Goal: Communication & Community: Answer question/provide support

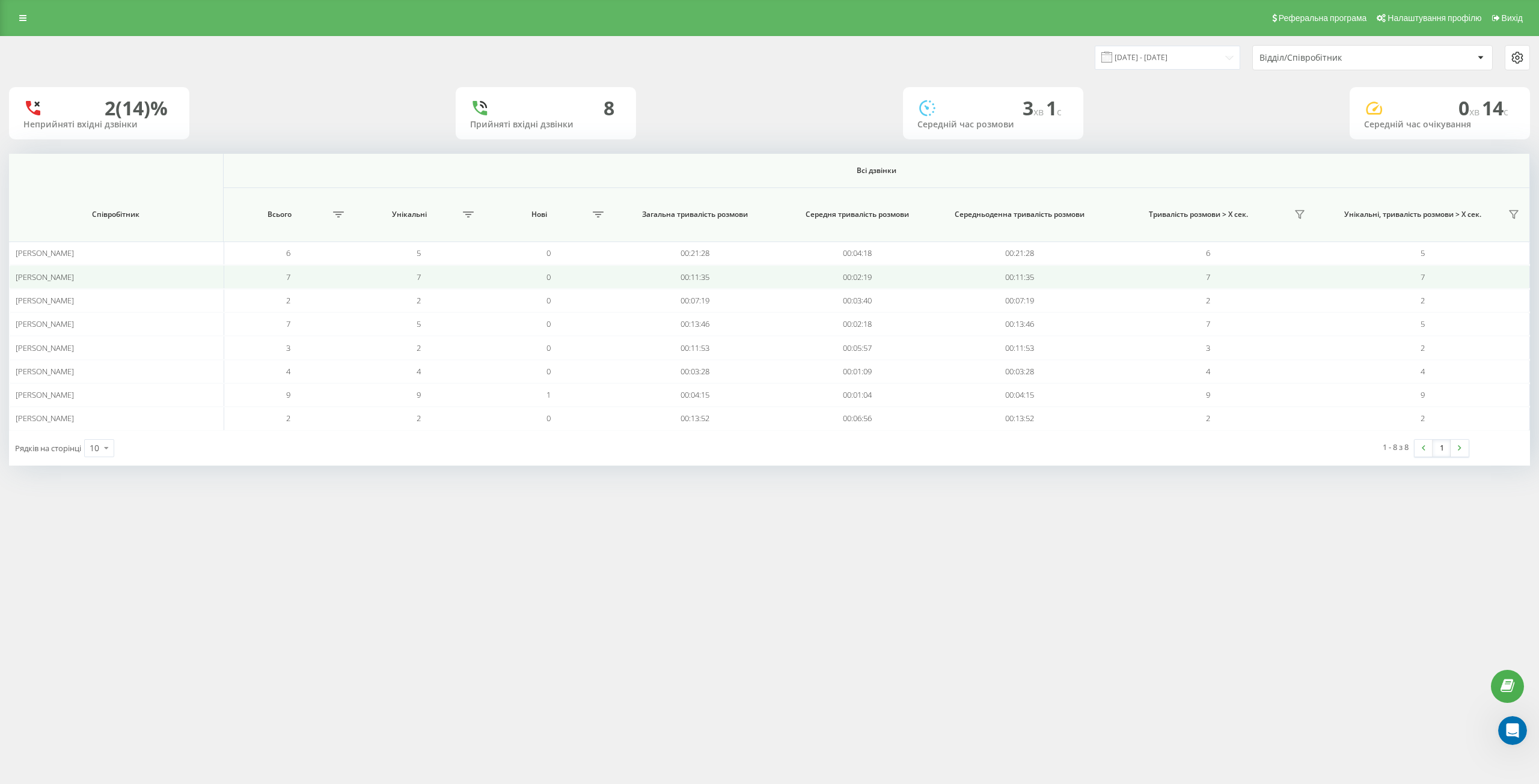
scroll to position [118, 0]
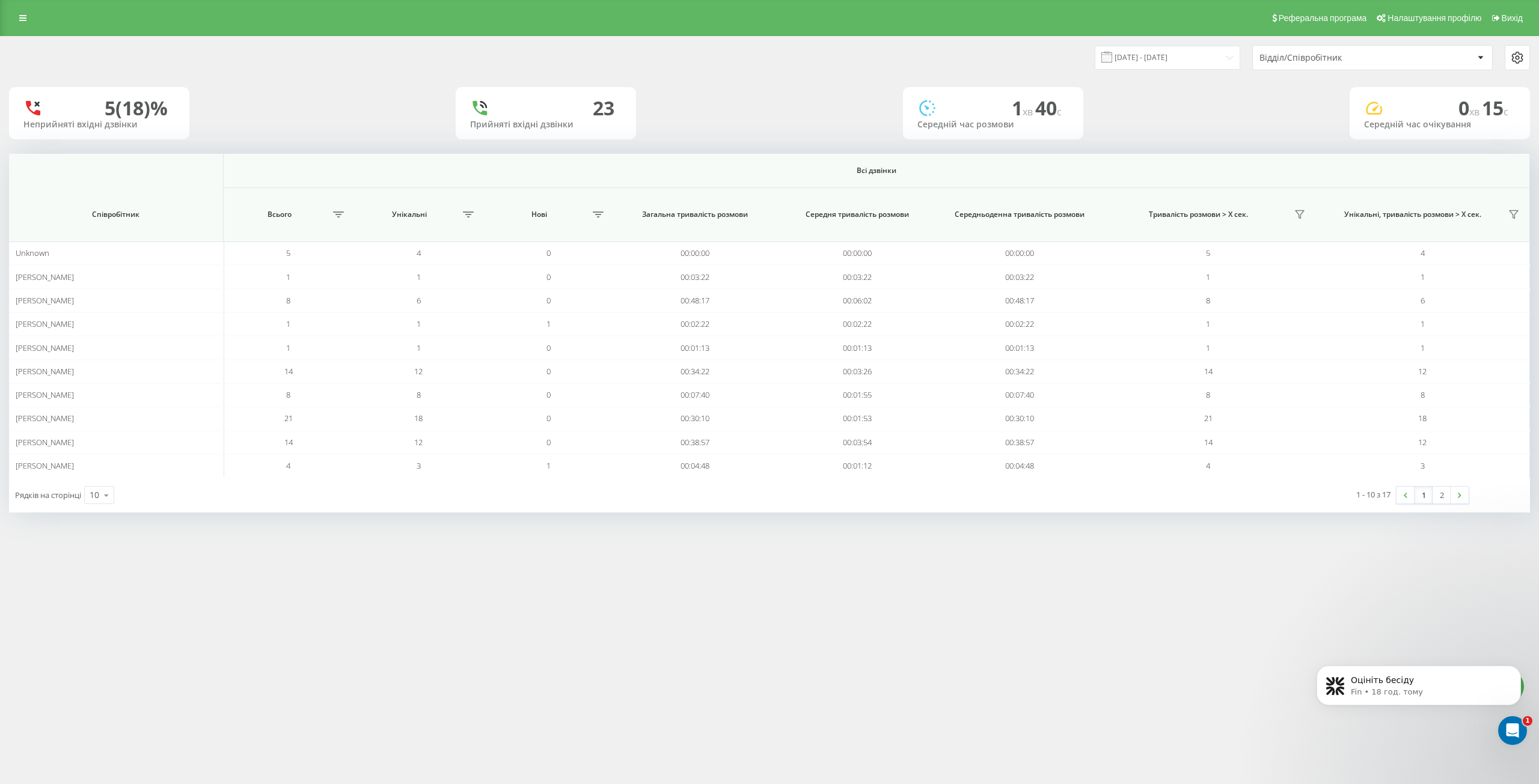
click at [1317, 55] on div "Відділ/Співробітник" at bounding box center [1331, 57] width 144 height 10
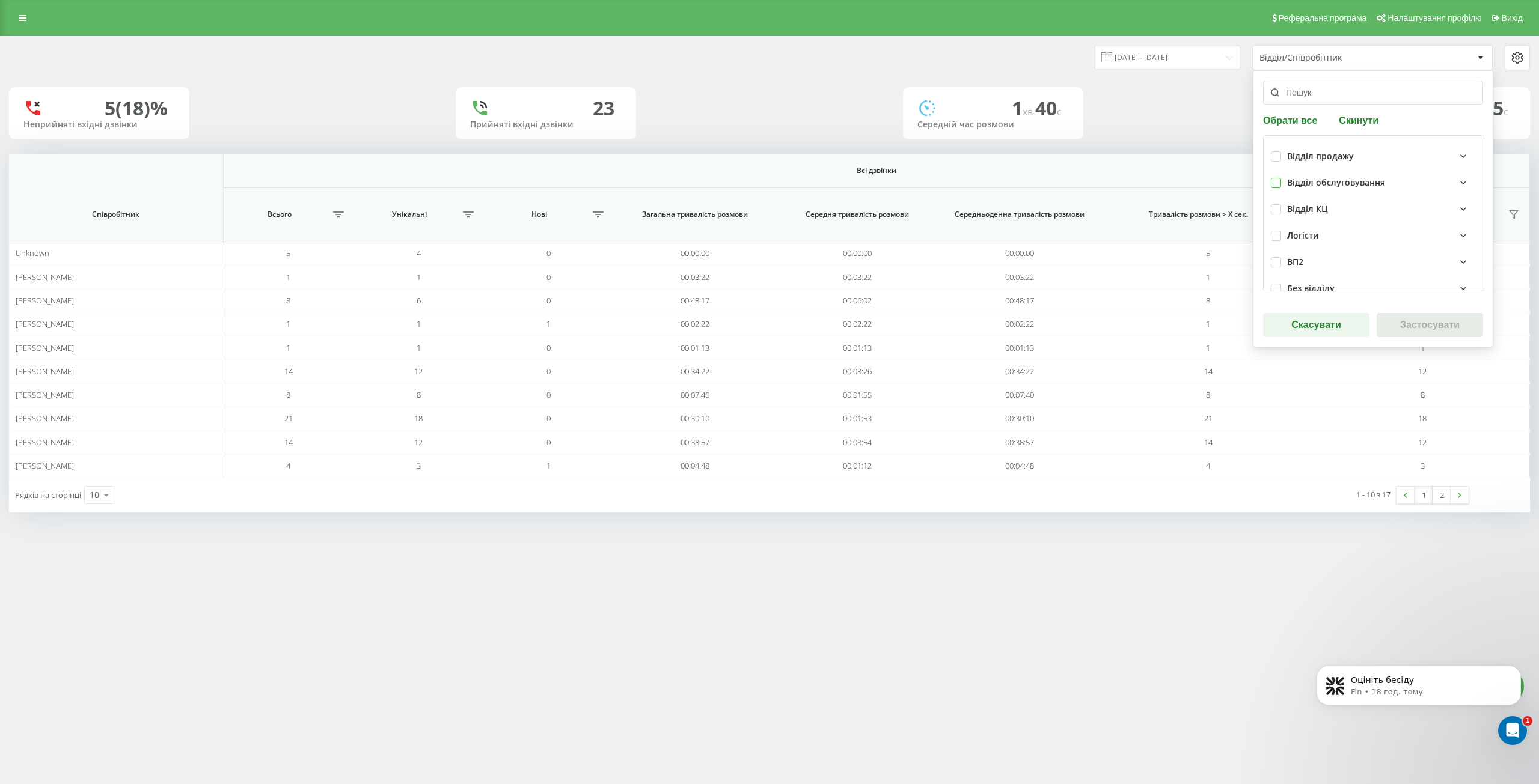
click at [1274, 178] on label at bounding box center [1275, 178] width 10 height 0
checkbox input "true"
click at [1275, 151] on label at bounding box center [1275, 151] width 10 height 0
checkbox input "true"
click at [1390, 329] on button "Застосувати" at bounding box center [1429, 325] width 106 height 24
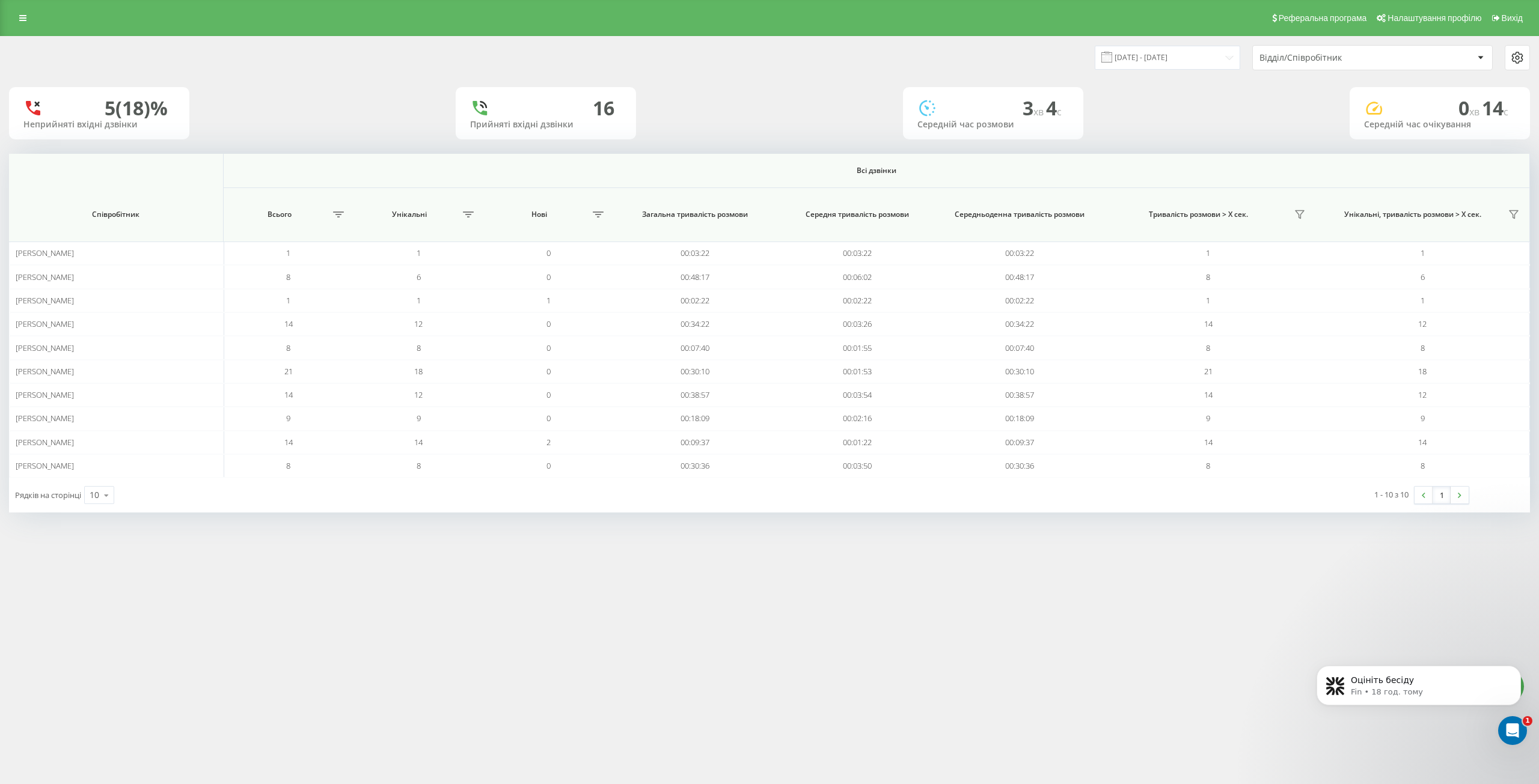
click at [902, 692] on div "Реферальна програма Налаштування профілю Вихід 22.08.2025 - 22.08.2025 Відділ/С…" at bounding box center [769, 392] width 1539 height 784
click at [28, 15] on link at bounding box center [23, 18] width 21 height 17
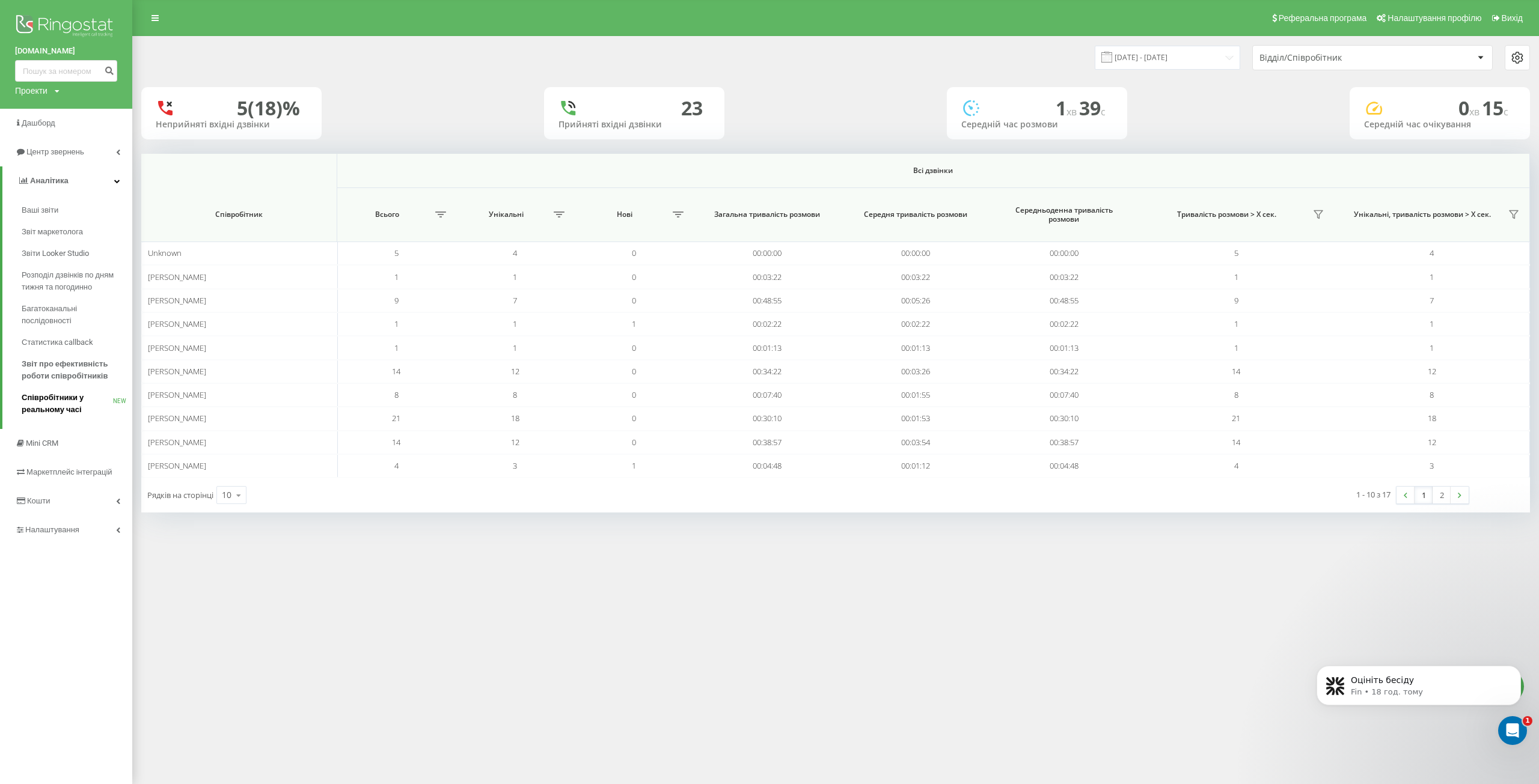
click at [60, 407] on span "Співробітники у реальному часі" at bounding box center [67, 403] width 91 height 24
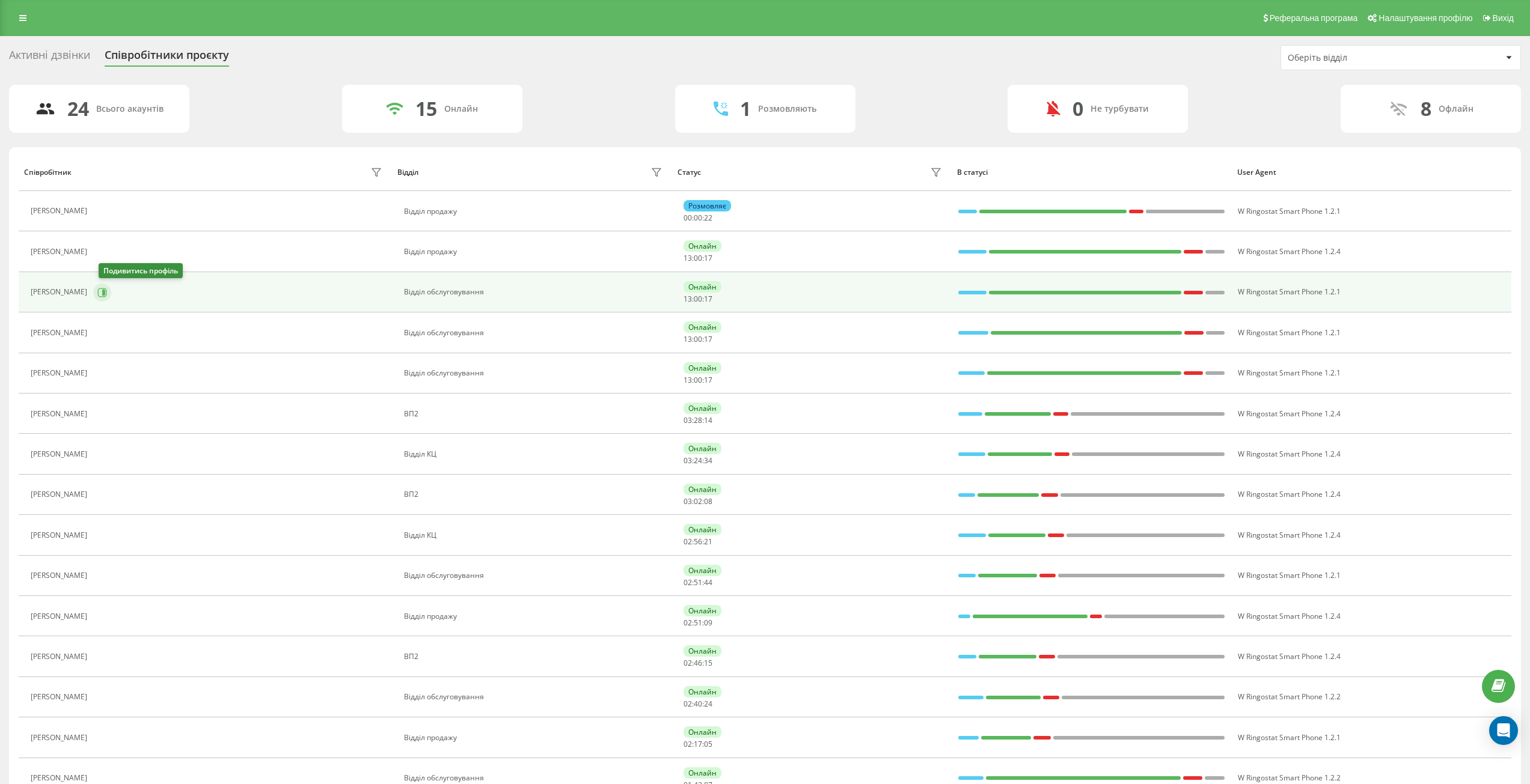
click at [107, 290] on icon at bounding box center [102, 293] width 10 height 10
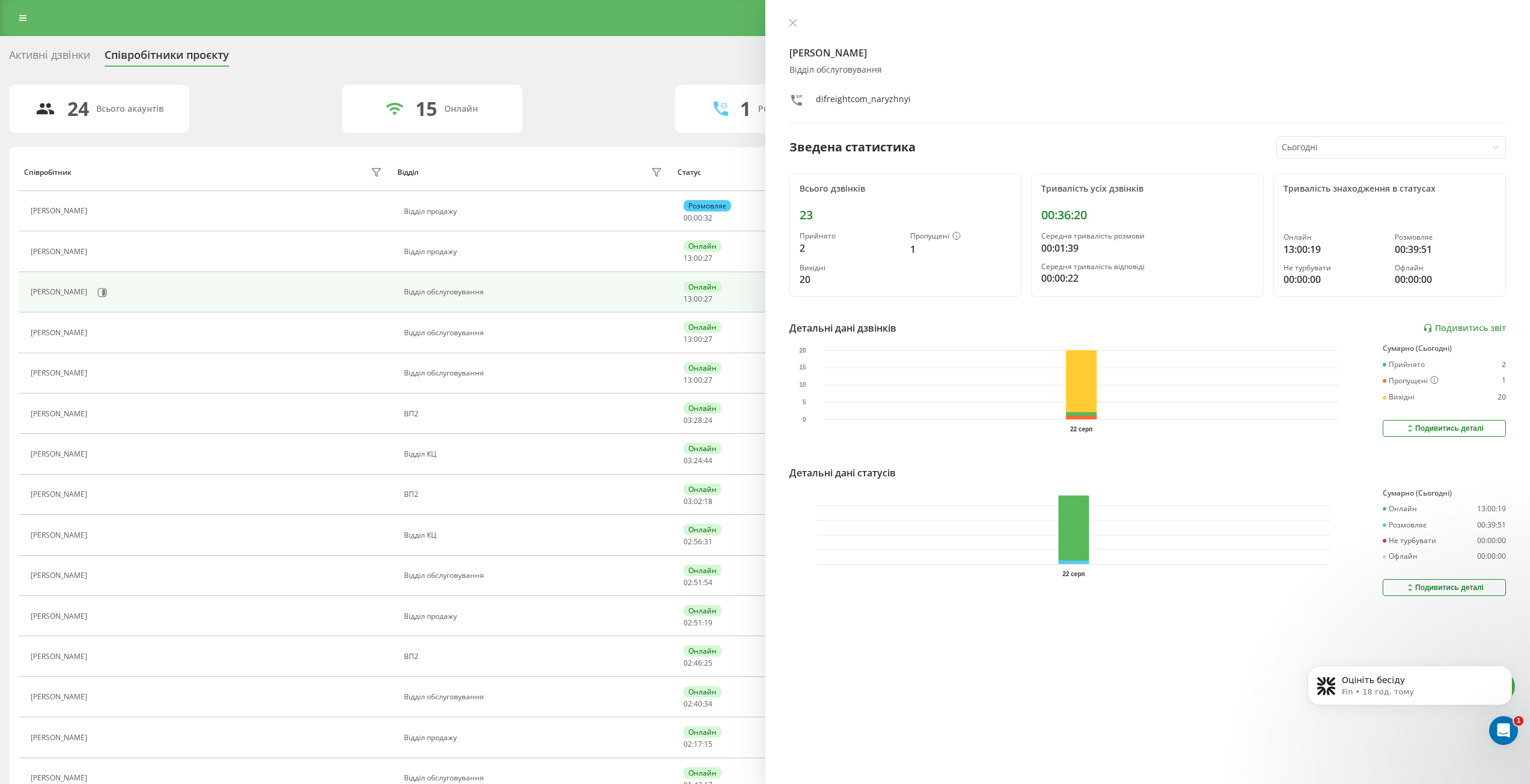
click at [1058, 319] on div "Вадим Нарижний Відділ обслуговування difreightcom_naryzhnyi Зведена статистика …" at bounding box center [1148, 392] width 765 height 784
click at [797, 11] on div "Вадим Нарижний Відділ обслуговування difreightcom_naryzhnyi Зведена статистика …" at bounding box center [1148, 392] width 765 height 784
click at [794, 18] on icon at bounding box center [792, 22] width 8 height 8
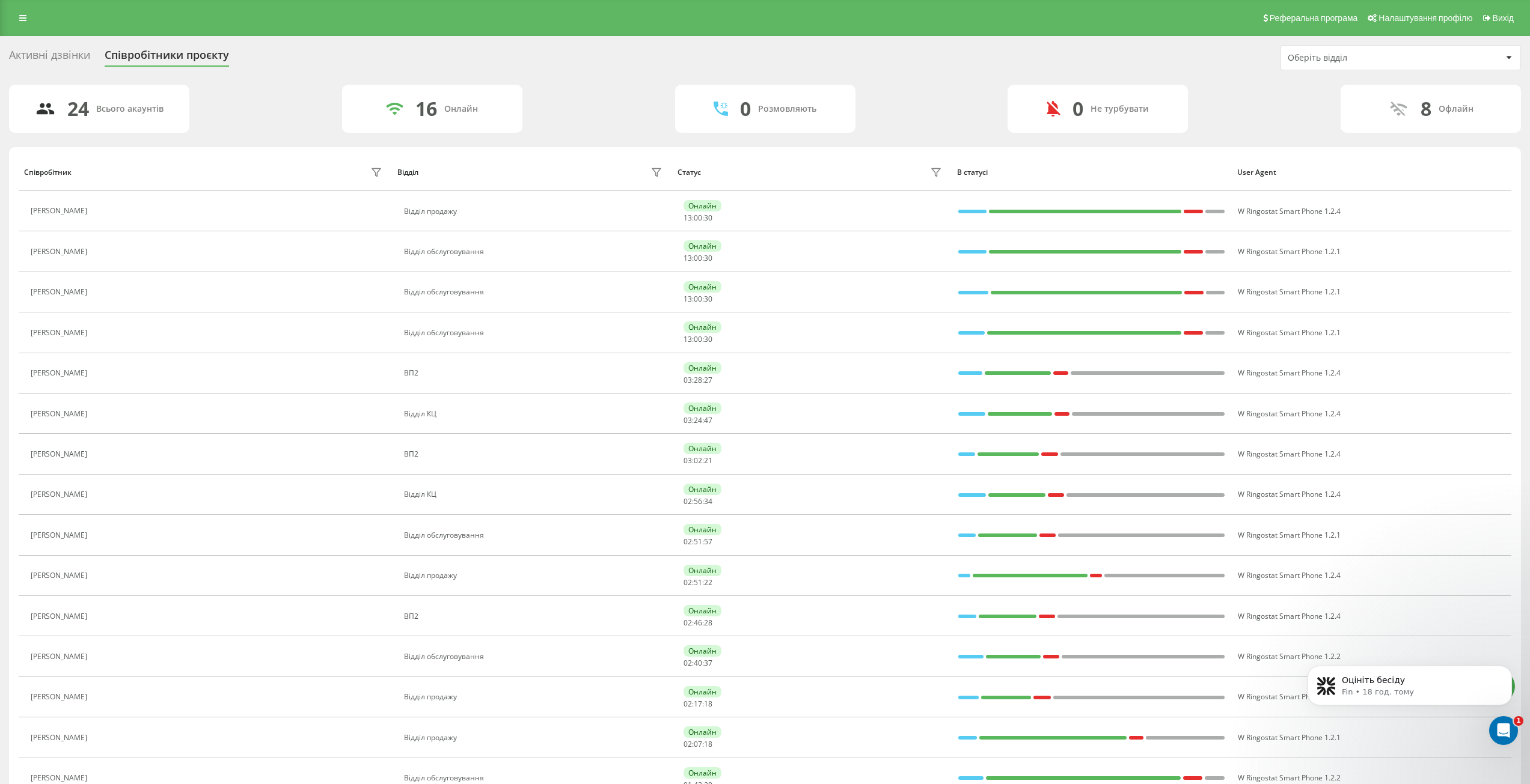
click at [1317, 70] on div "Оберіть відділ" at bounding box center [1401, 57] width 240 height 25
click at [1312, 60] on div "Оберіть відділ" at bounding box center [1359, 57] width 144 height 10
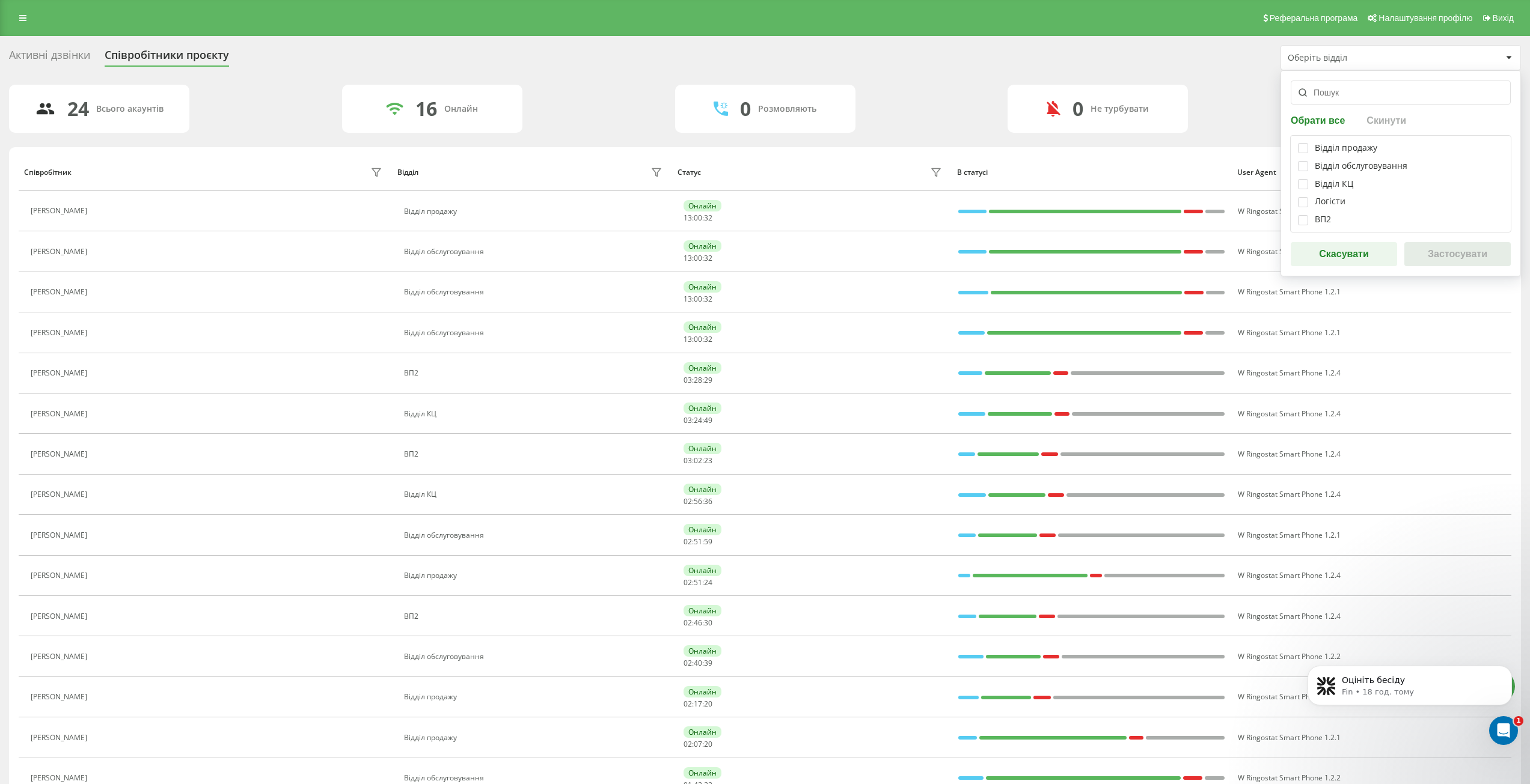
click at [1297, 169] on div "Відділ продажу Відділ обслуговування Відділ КЦ Логісти ВП2" at bounding box center [1400, 183] width 221 height 97
click at [1299, 161] on label at bounding box center [1302, 161] width 10 height 0
checkbox input "true"
click at [1302, 143] on label at bounding box center [1302, 143] width 10 height 0
checkbox input "true"
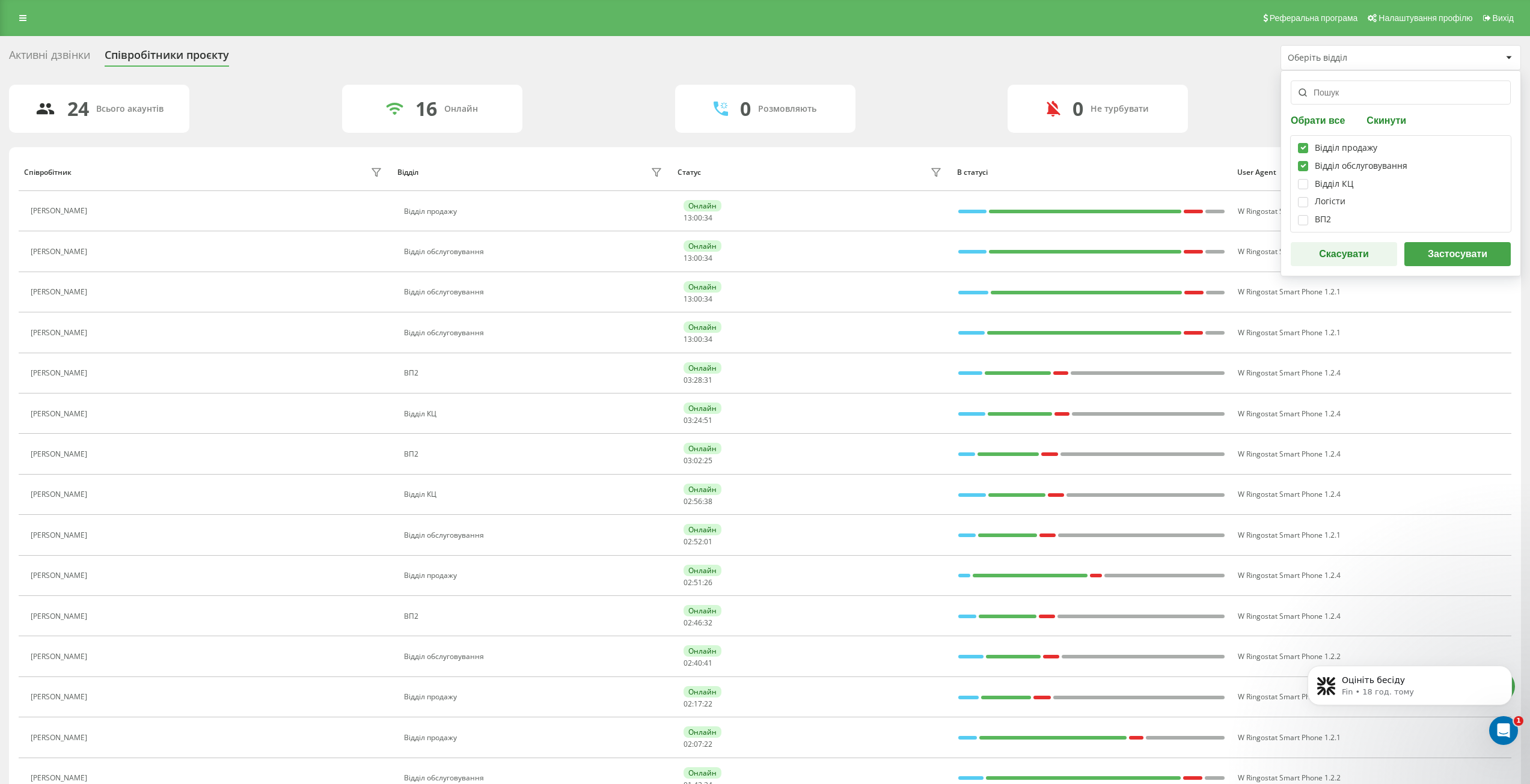
click at [1442, 271] on div "Обрати все Скинути Відділ продажу Відділ обслуговування Відділ КЦ Логісти ВП2 С…" at bounding box center [1401, 173] width 240 height 206
click at [1441, 261] on button "Застосувати" at bounding box center [1457, 254] width 106 height 24
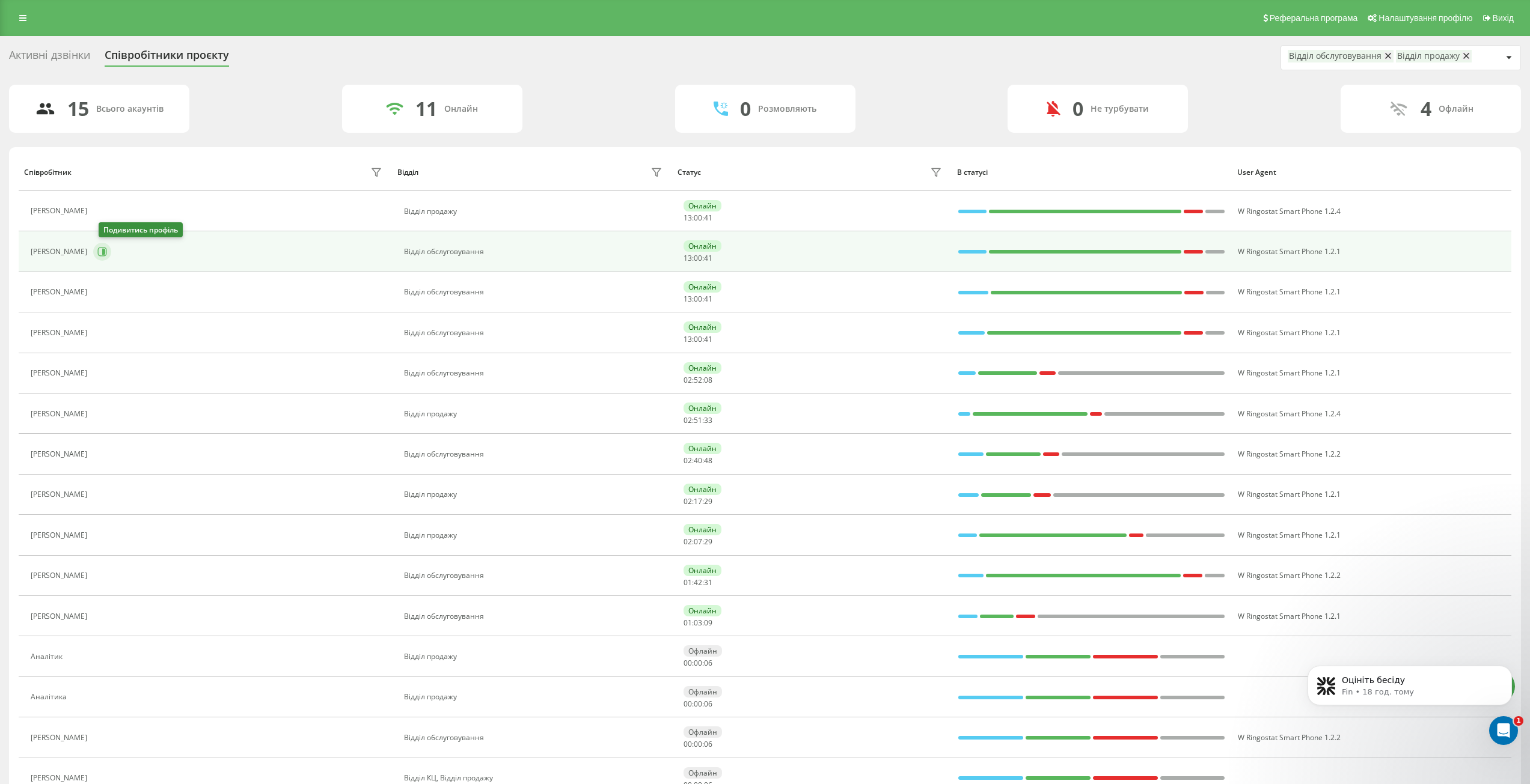
click at [104, 250] on icon at bounding box center [102, 251] width 10 height 10
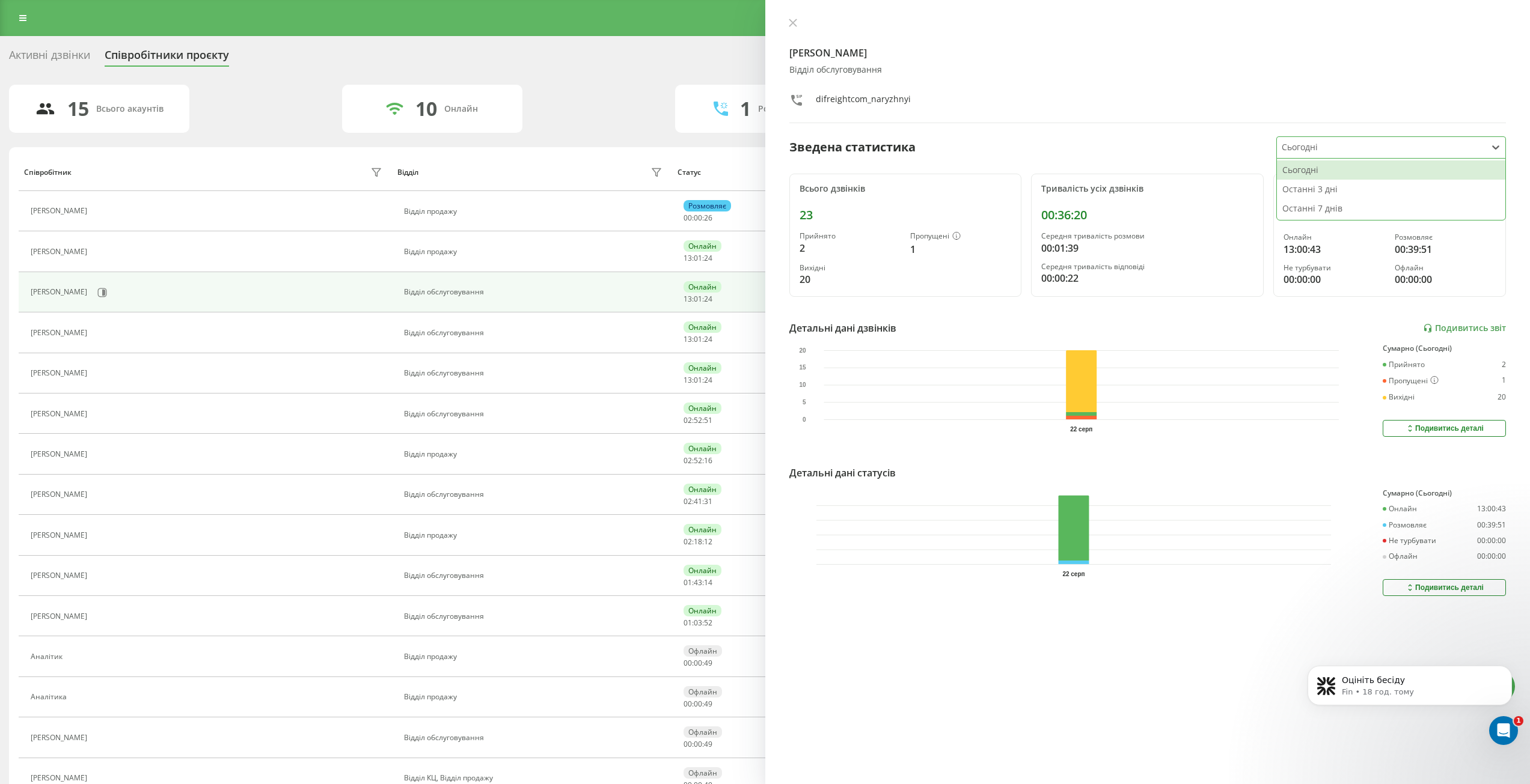
click at [1326, 148] on div at bounding box center [1382, 147] width 200 height 14
click at [1499, 724] on icon "Відкрити програму для спілкування Intercom" at bounding box center [1502, 729] width 20 height 20
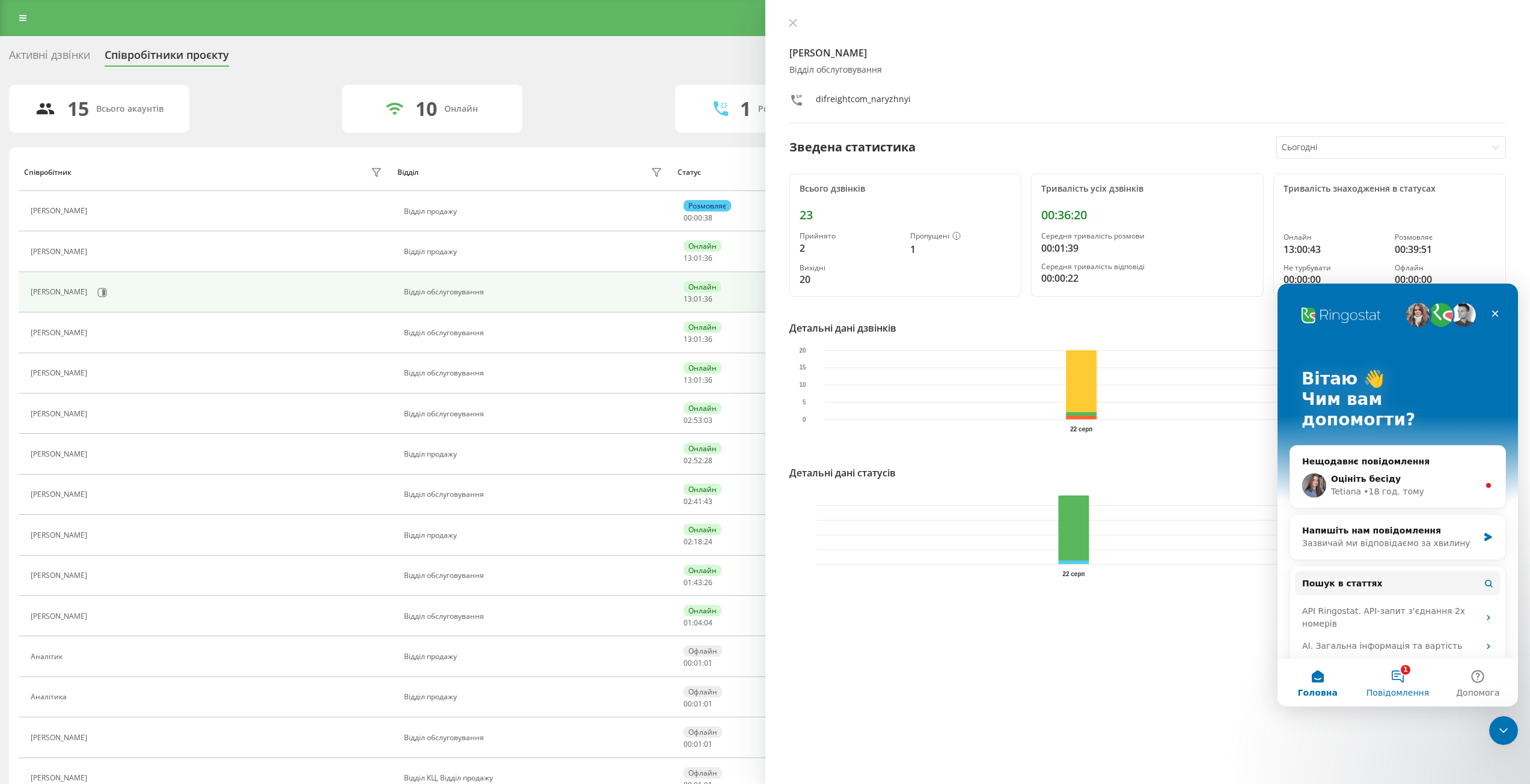
click at [1394, 670] on button "1 Повідомлення" at bounding box center [1397, 682] width 80 height 48
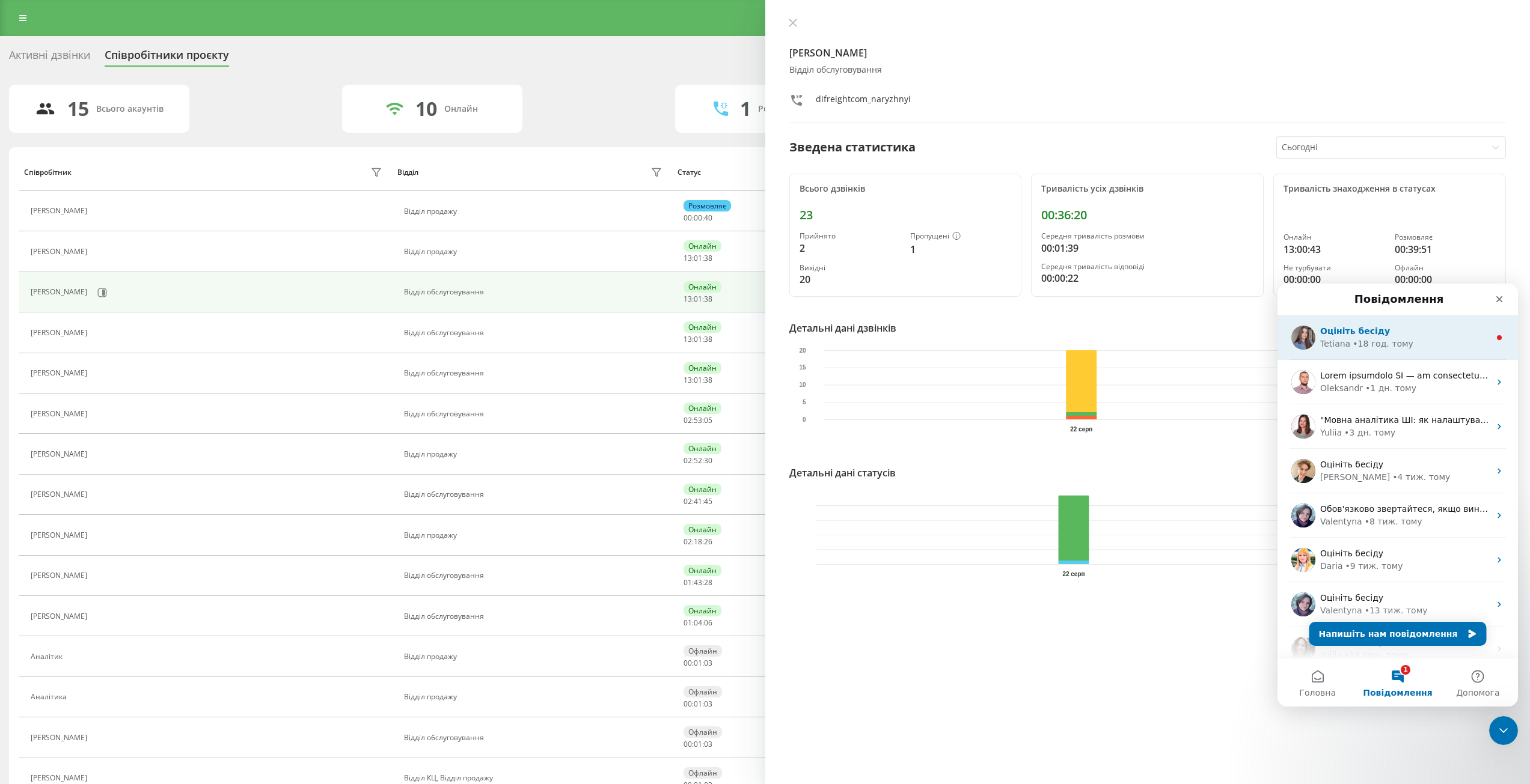
click at [1397, 337] on div "Оцініть бесіду" at bounding box center [1405, 331] width 170 height 13
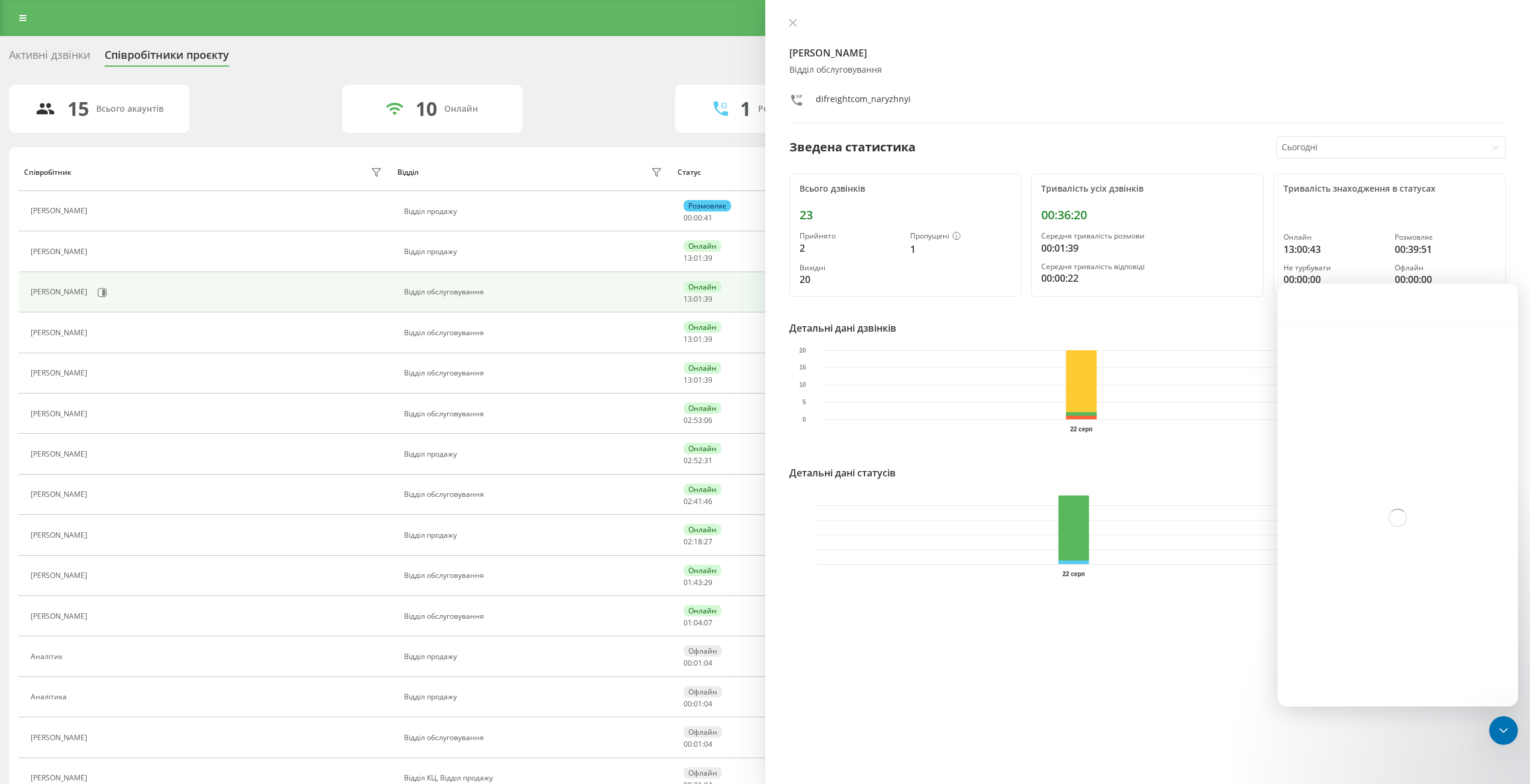
scroll to position [74, 0]
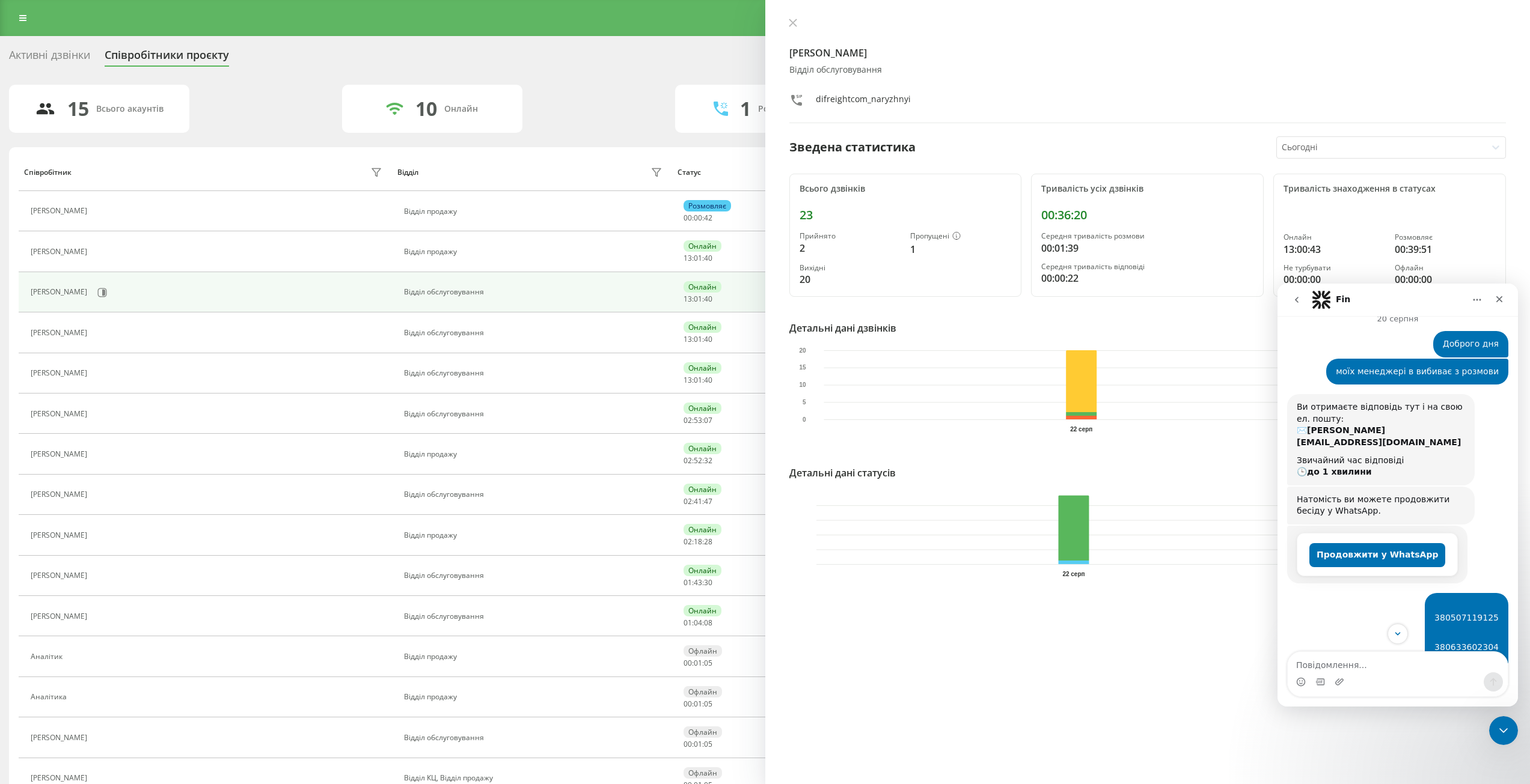
click at [1304, 295] on button "go back" at bounding box center [1297, 300] width 23 height 23
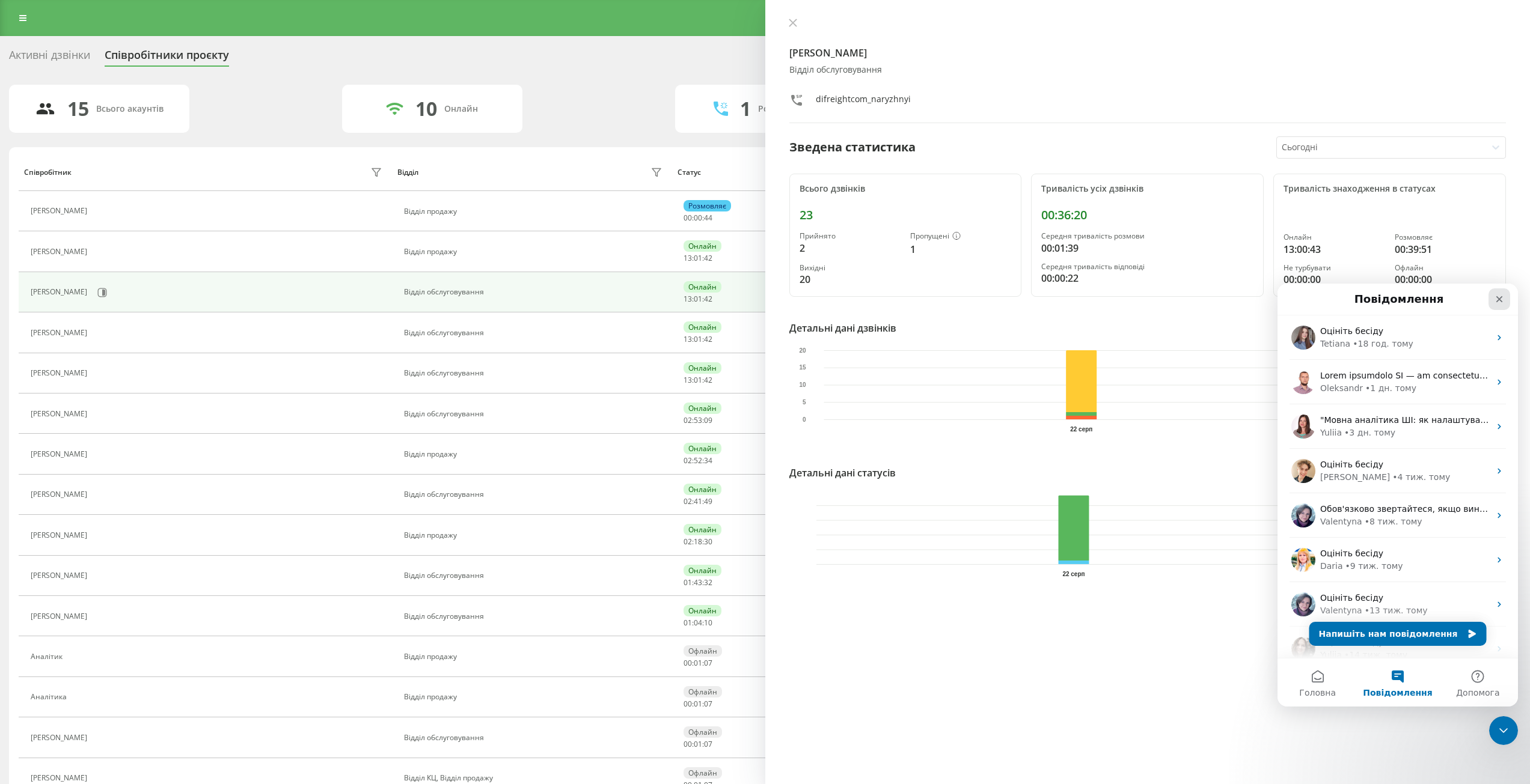
click at [1500, 302] on icon "Закрити" at bounding box center [1499, 299] width 10 height 10
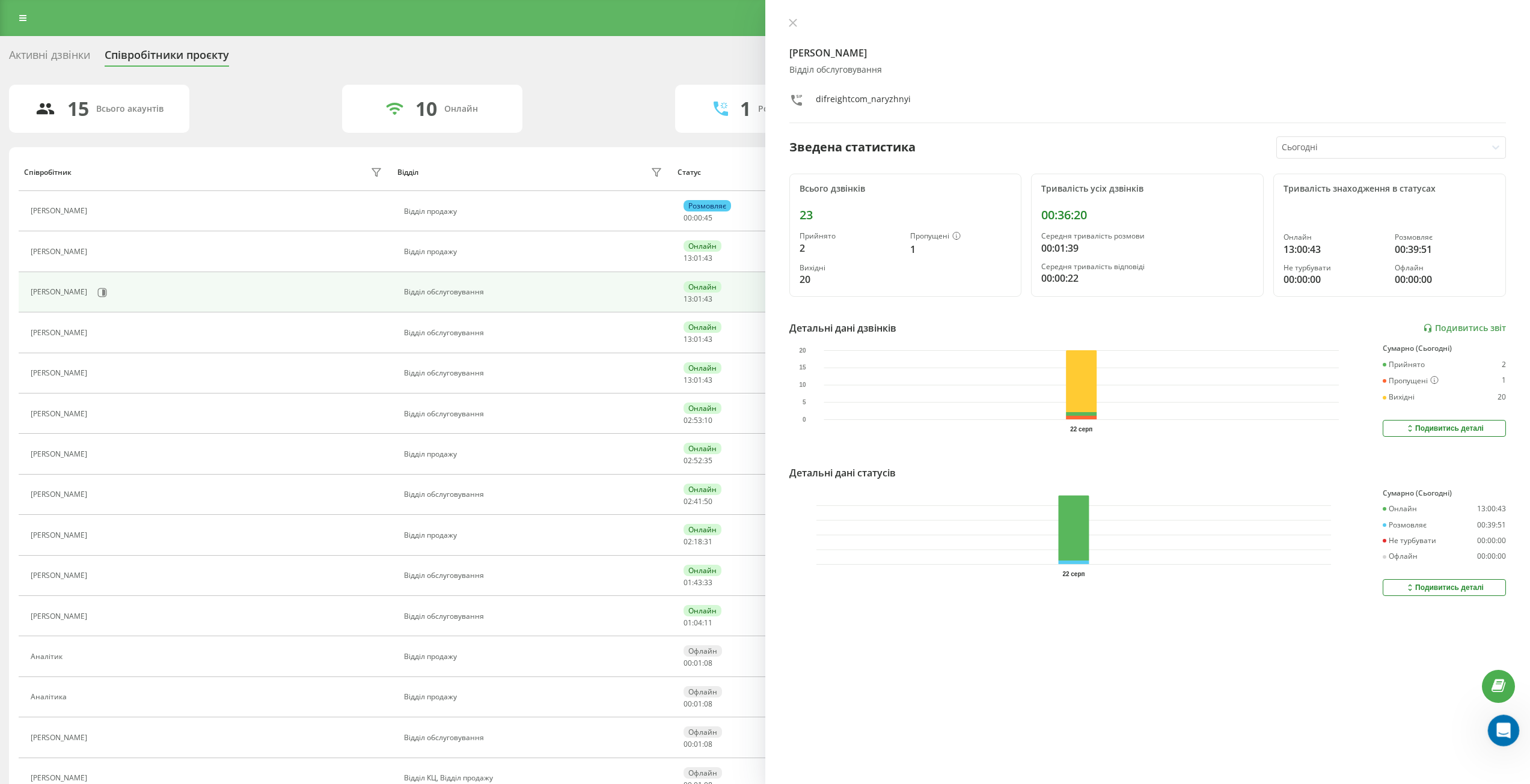
drag, startPoint x: 2984, startPoint y: 1460, endPoint x: 1500, endPoint y: 727, distance: 1655.2
click at [1499, 727] on icon "Відкрити програму для спілкування Intercom" at bounding box center [1502, 729] width 20 height 20
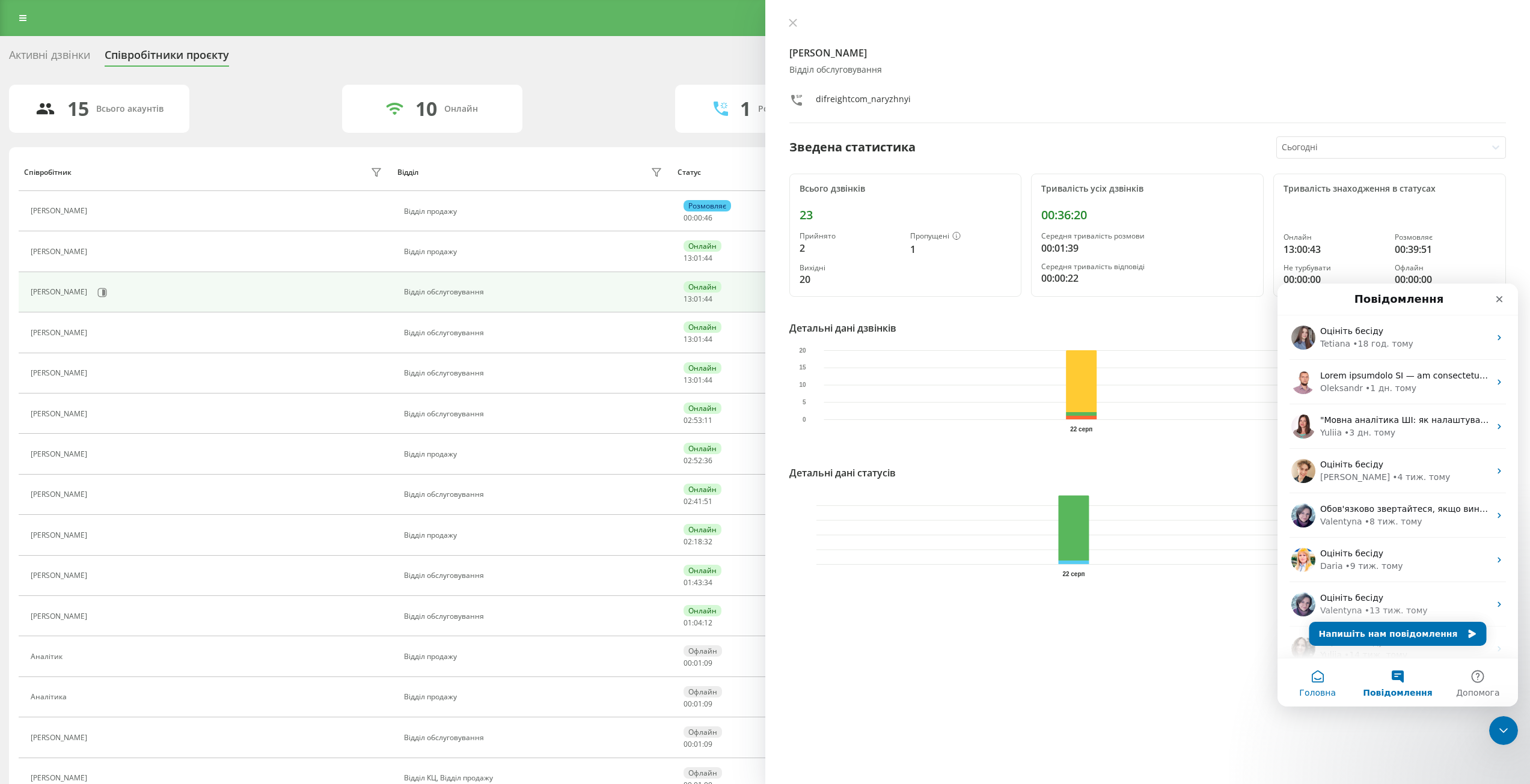
click at [1325, 679] on button "Головна" at bounding box center [1317, 682] width 80 height 48
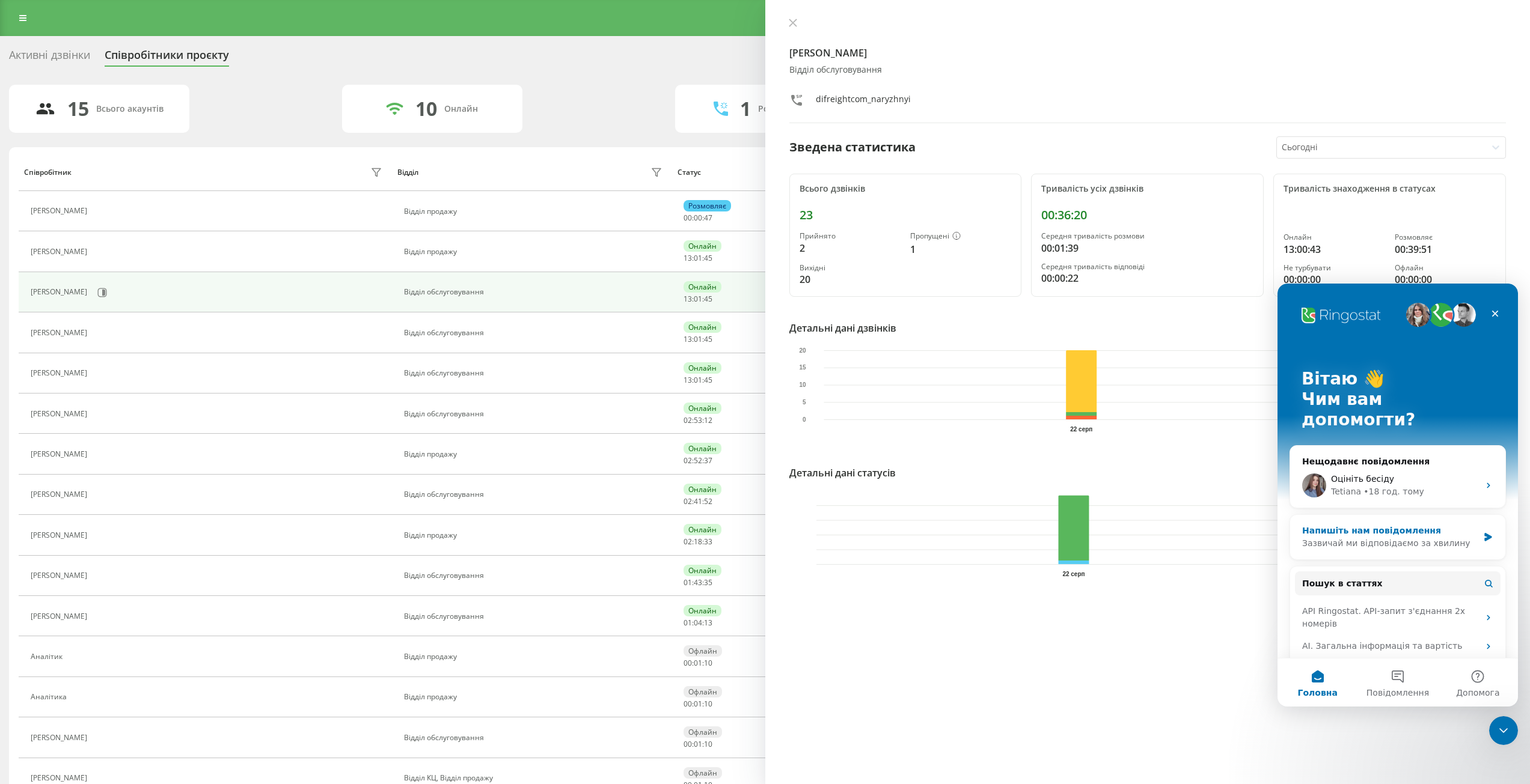
click at [1401, 537] on div "Зазвичай ми відповідаємо за хвилину" at bounding box center [1390, 543] width 176 height 13
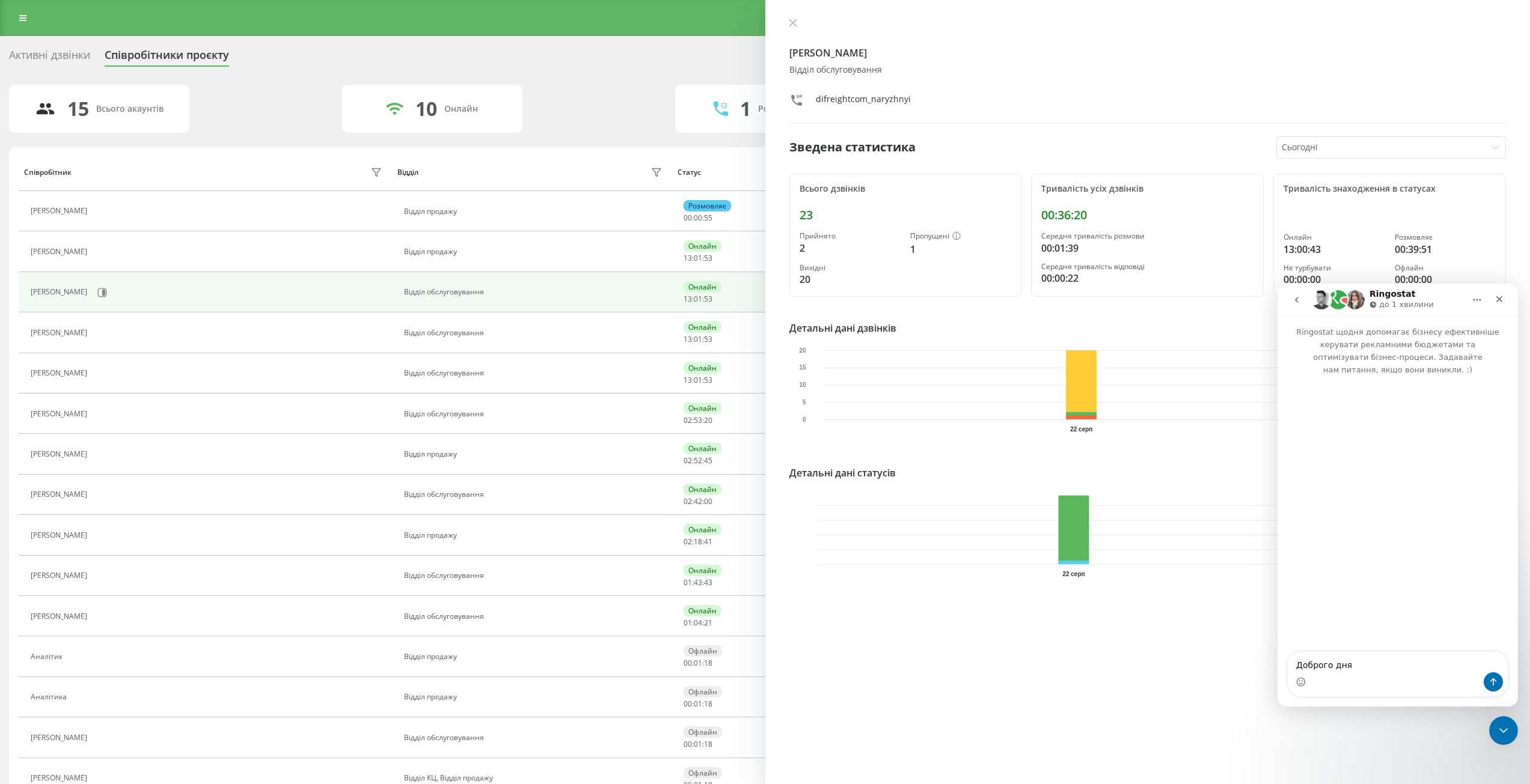
type textarea "Доброго дня"
type textarea "чого в нас різні данні"
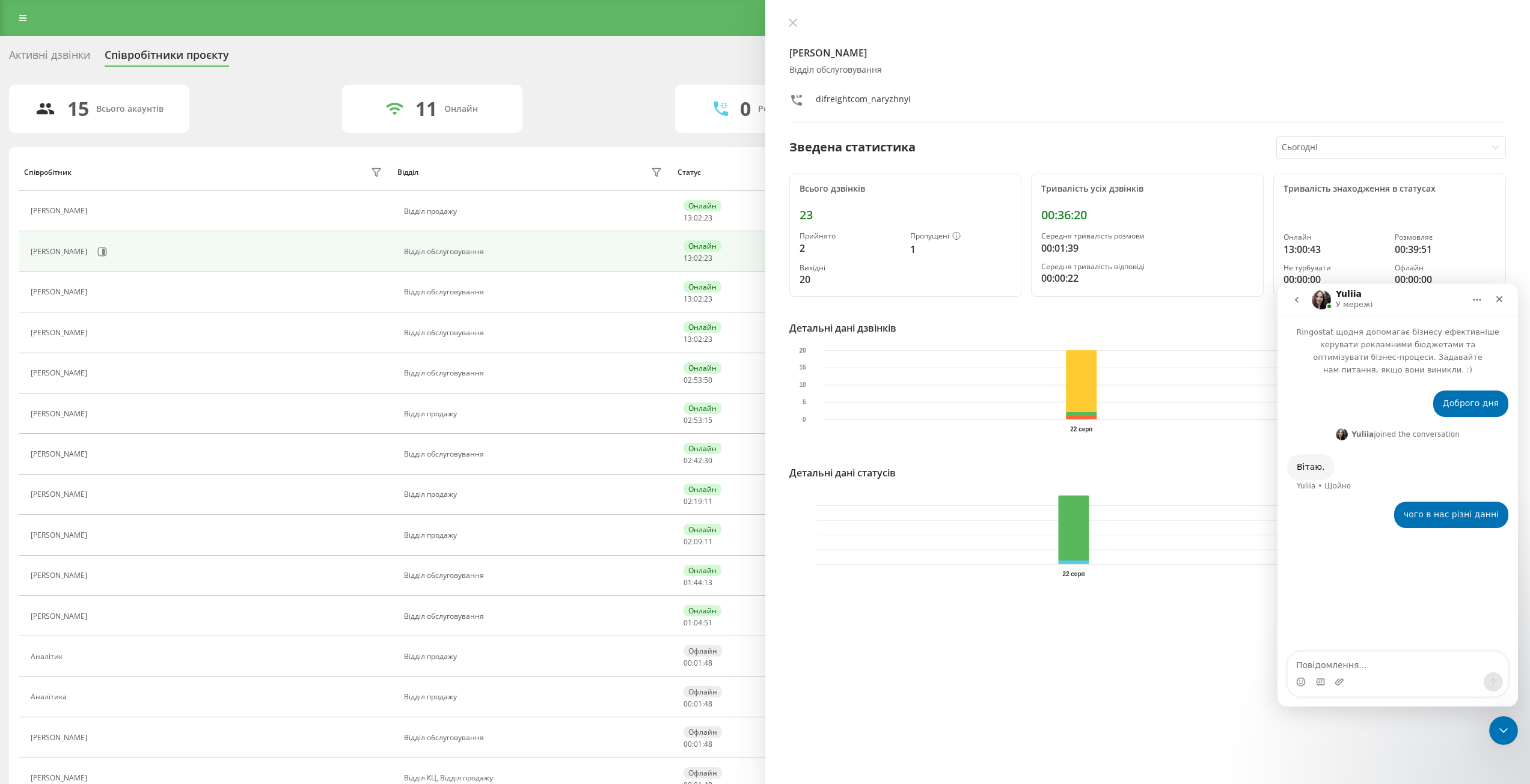
click at [1240, 736] on div "Вадим Нарижний Відділ обслуговування difreightcom_naryzhnyi Зведена статистика …" at bounding box center [1148, 392] width 765 height 784
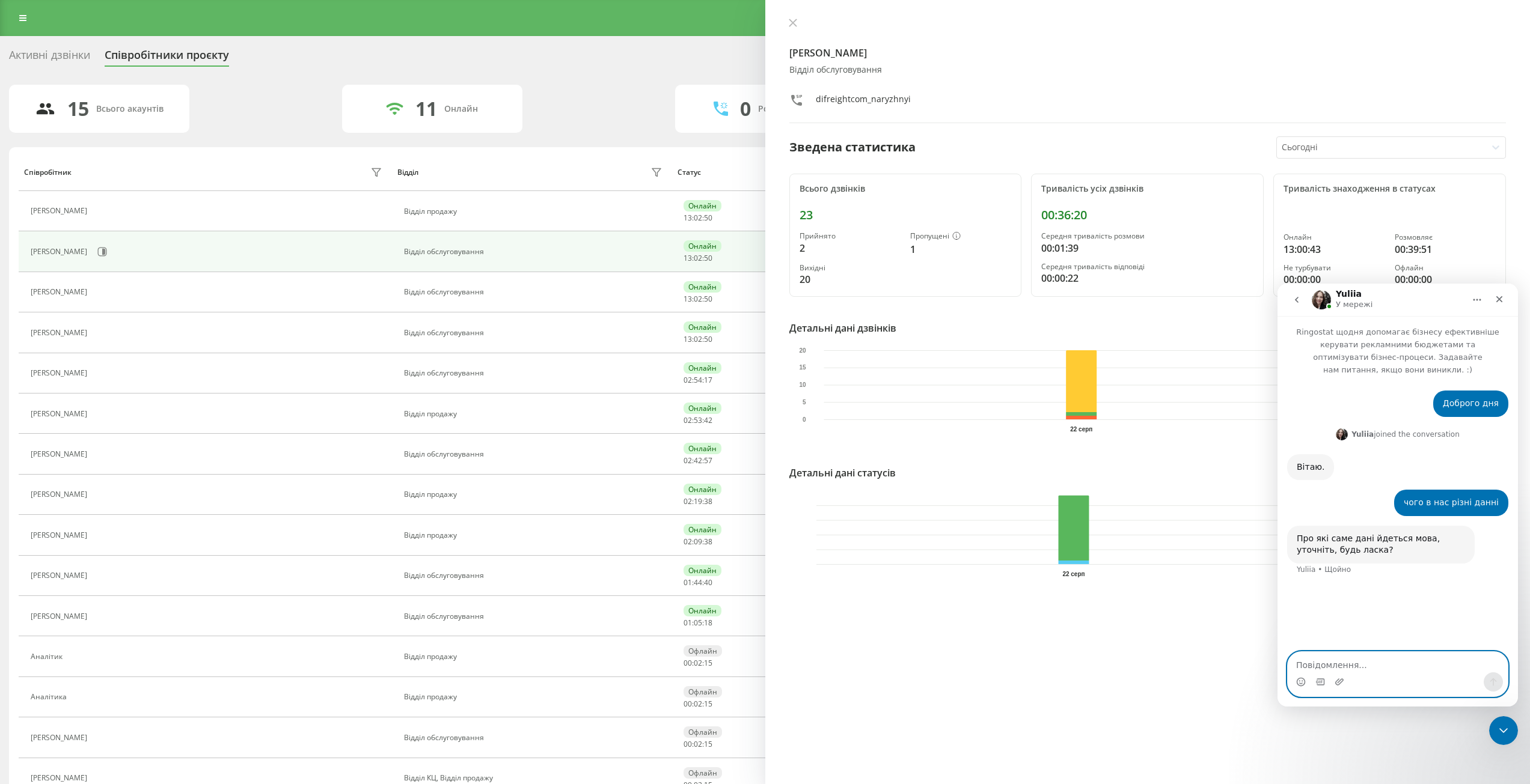
click at [1383, 666] on textarea "Повідомлення..." at bounding box center [1398, 662] width 220 height 21
paste textarea "Повідомлення..."
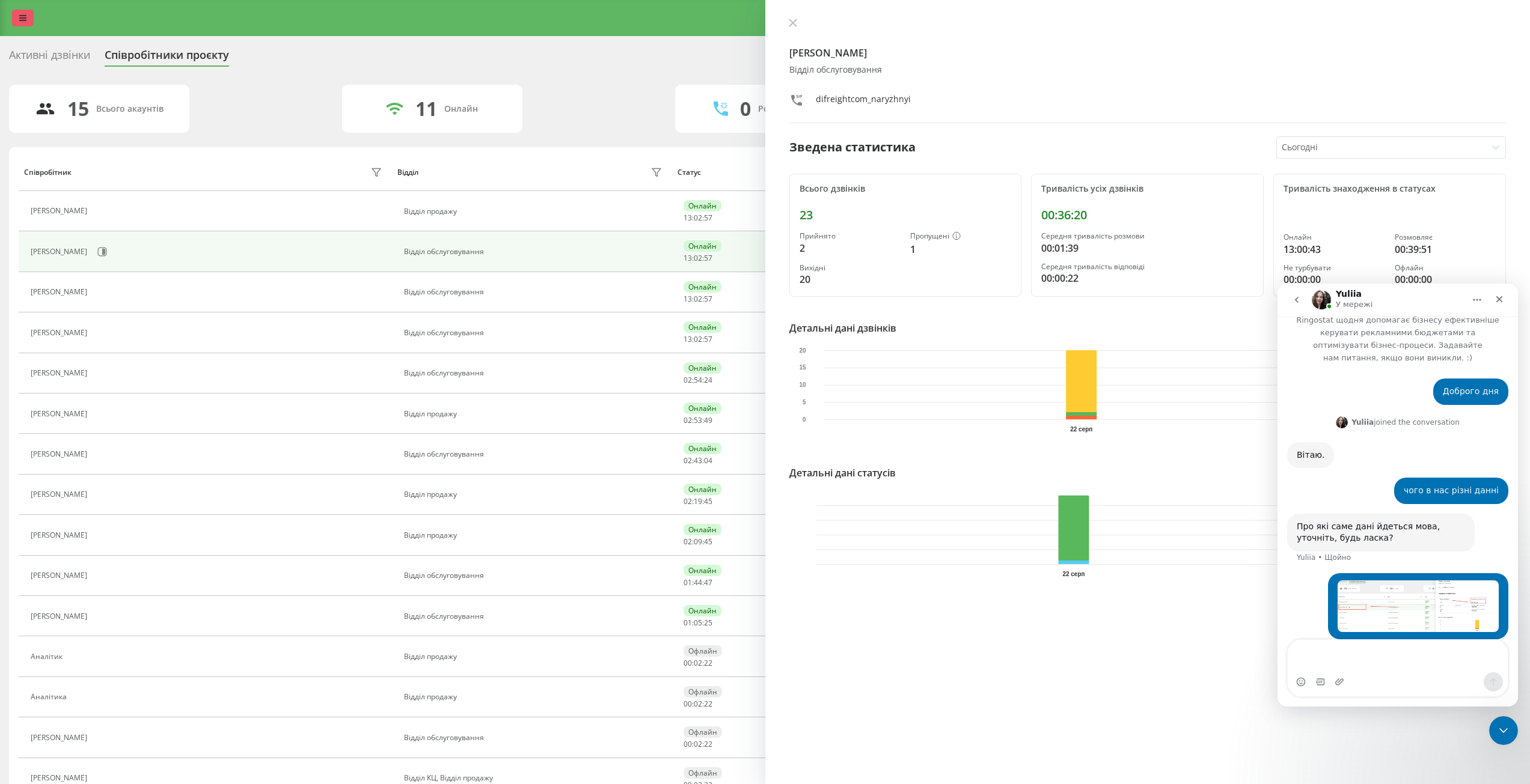
click at [21, 22] on link at bounding box center [23, 18] width 21 height 17
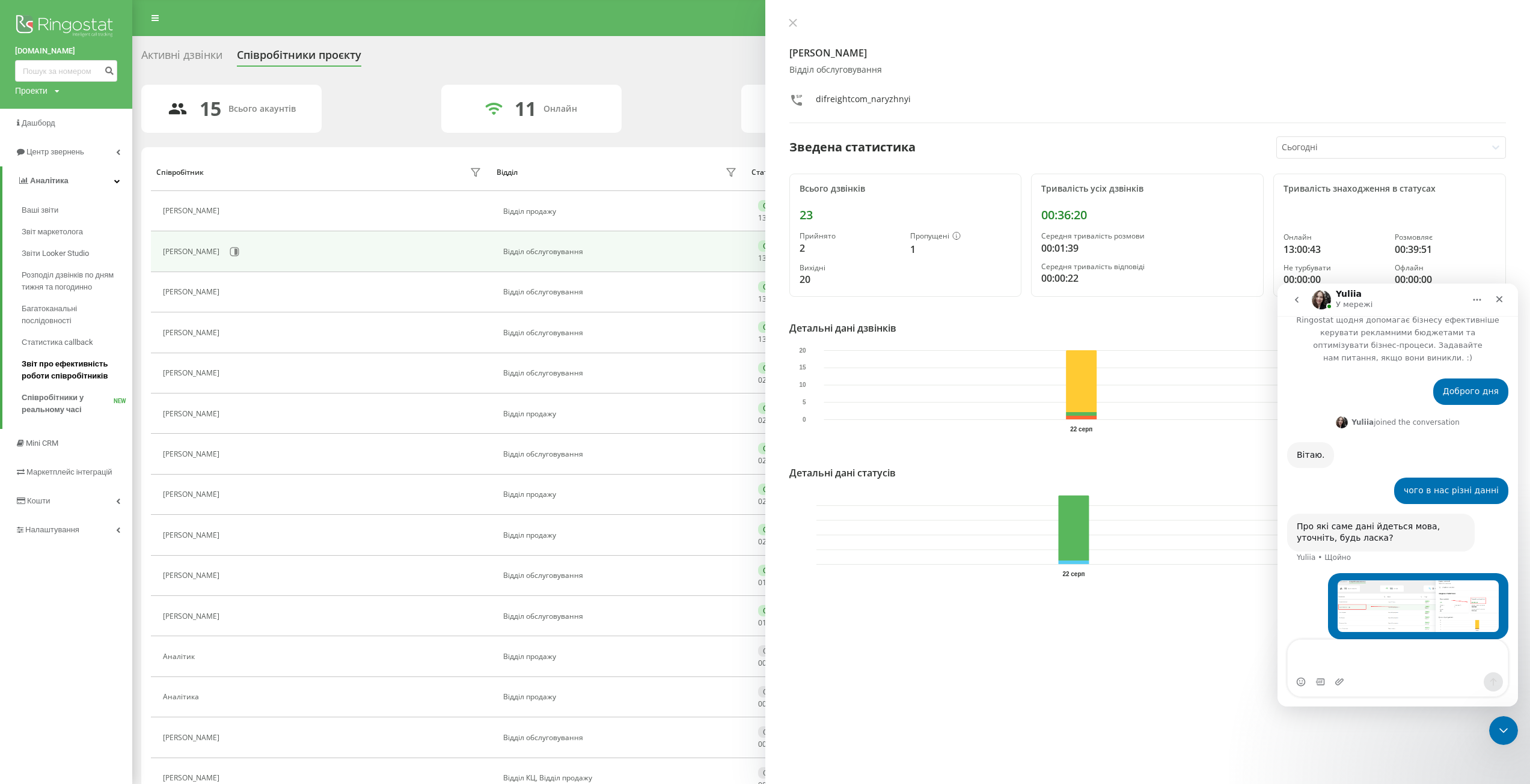
click at [58, 374] on span "Звіт про ефективність роботи співробітників" at bounding box center [73, 370] width 105 height 24
click at [60, 367] on span "Звіт про ефективність роботи співробітників" at bounding box center [73, 370] width 105 height 24
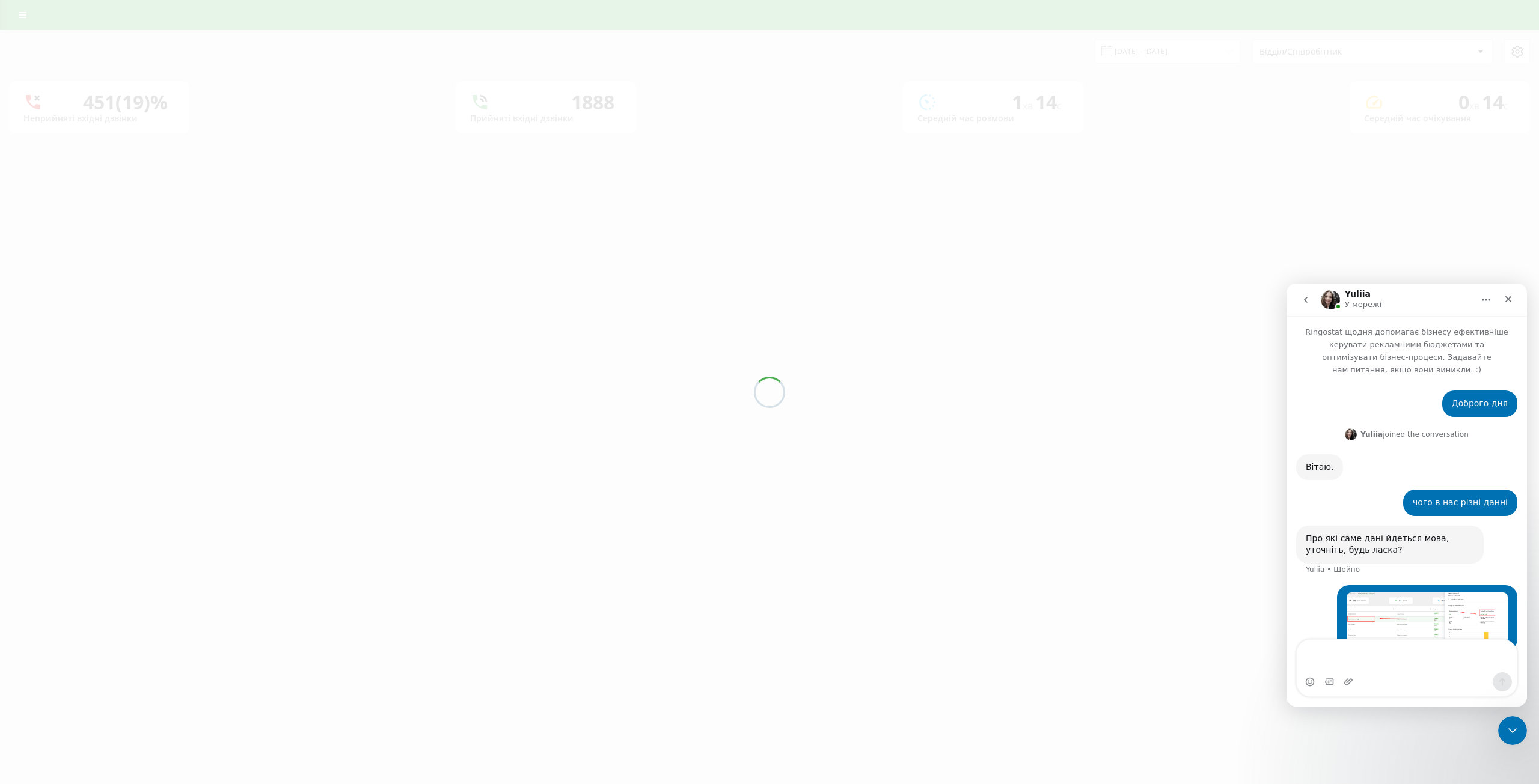
scroll to position [12, 0]
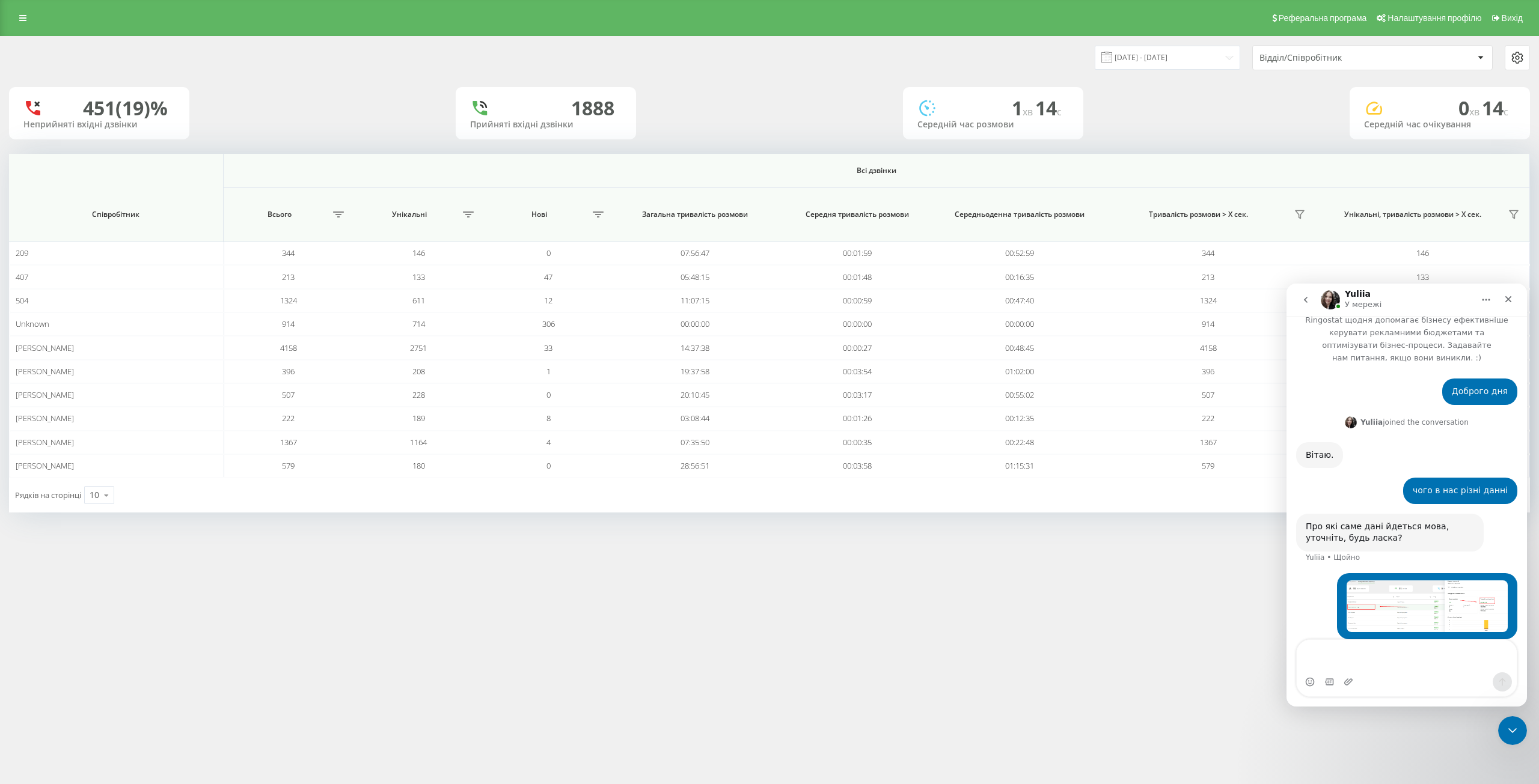
click at [1309, 53] on div "Відділ/Співробітник" at bounding box center [1331, 57] width 144 height 10
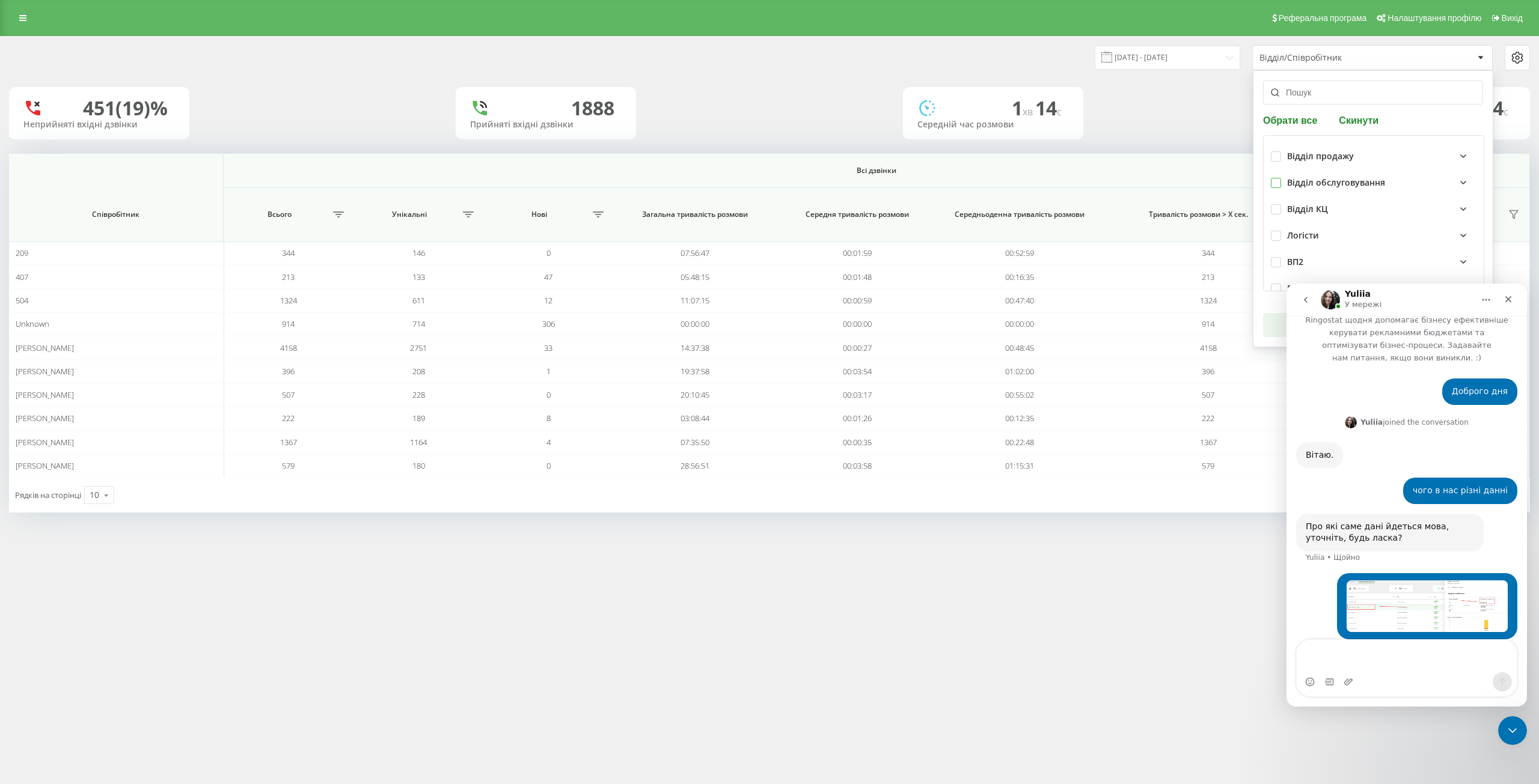
click at [1272, 178] on label at bounding box center [1275, 178] width 10 height 0
checkbox input "true"
click at [1278, 151] on label at bounding box center [1275, 151] width 10 height 0
checkbox input "true"
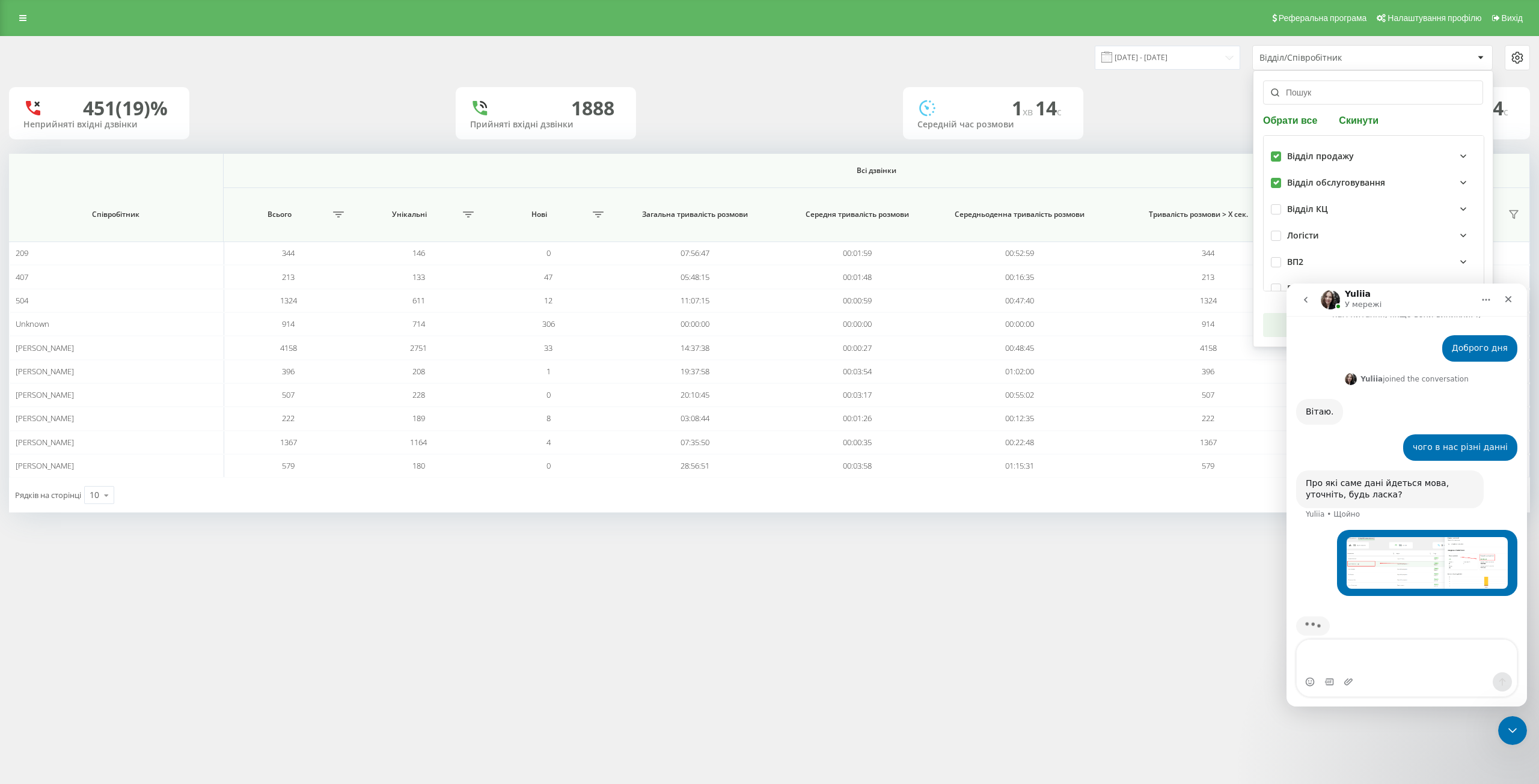
scroll to position [58, 0]
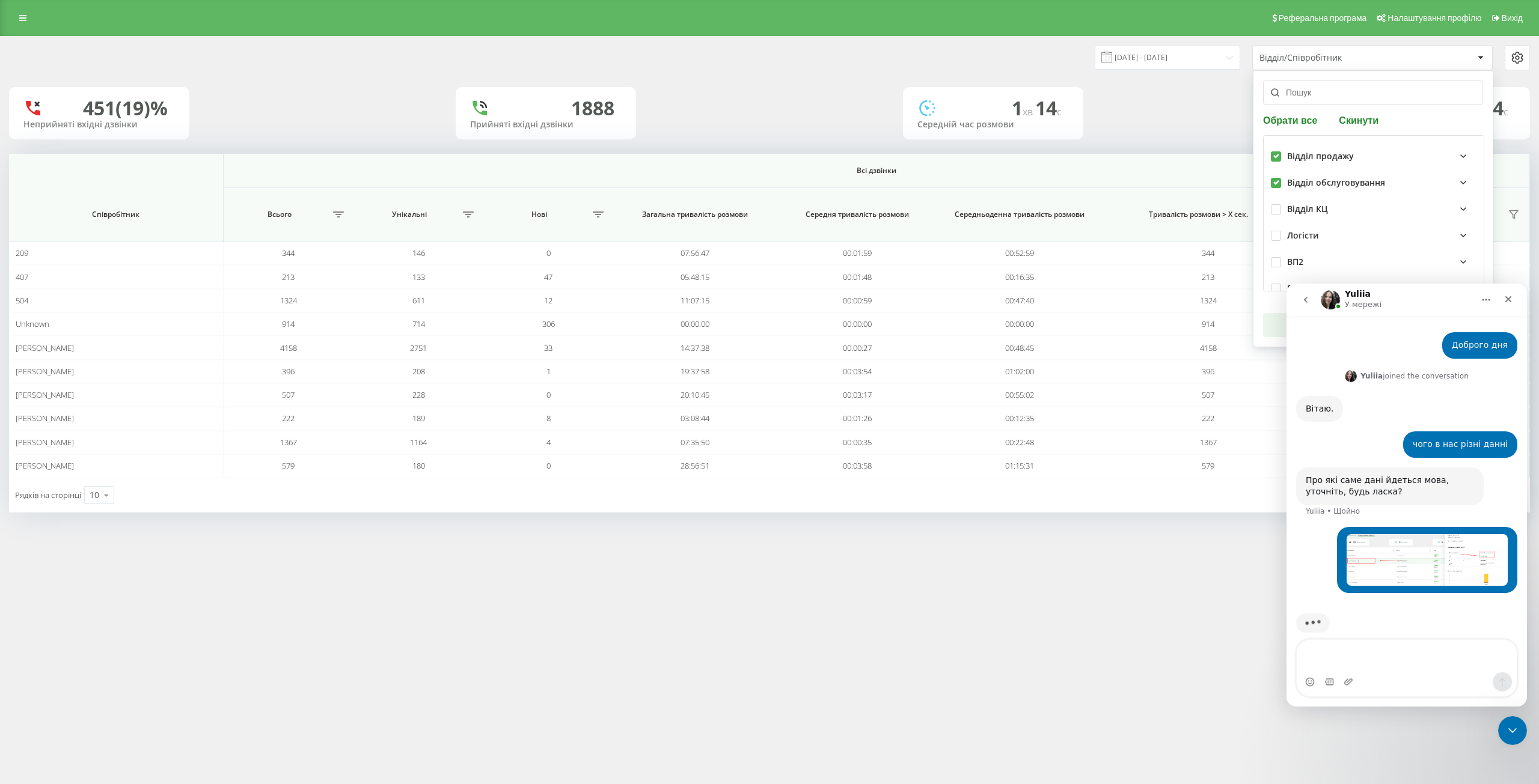
click at [1300, 296] on icon "go back" at bounding box center [1305, 300] width 10 height 10
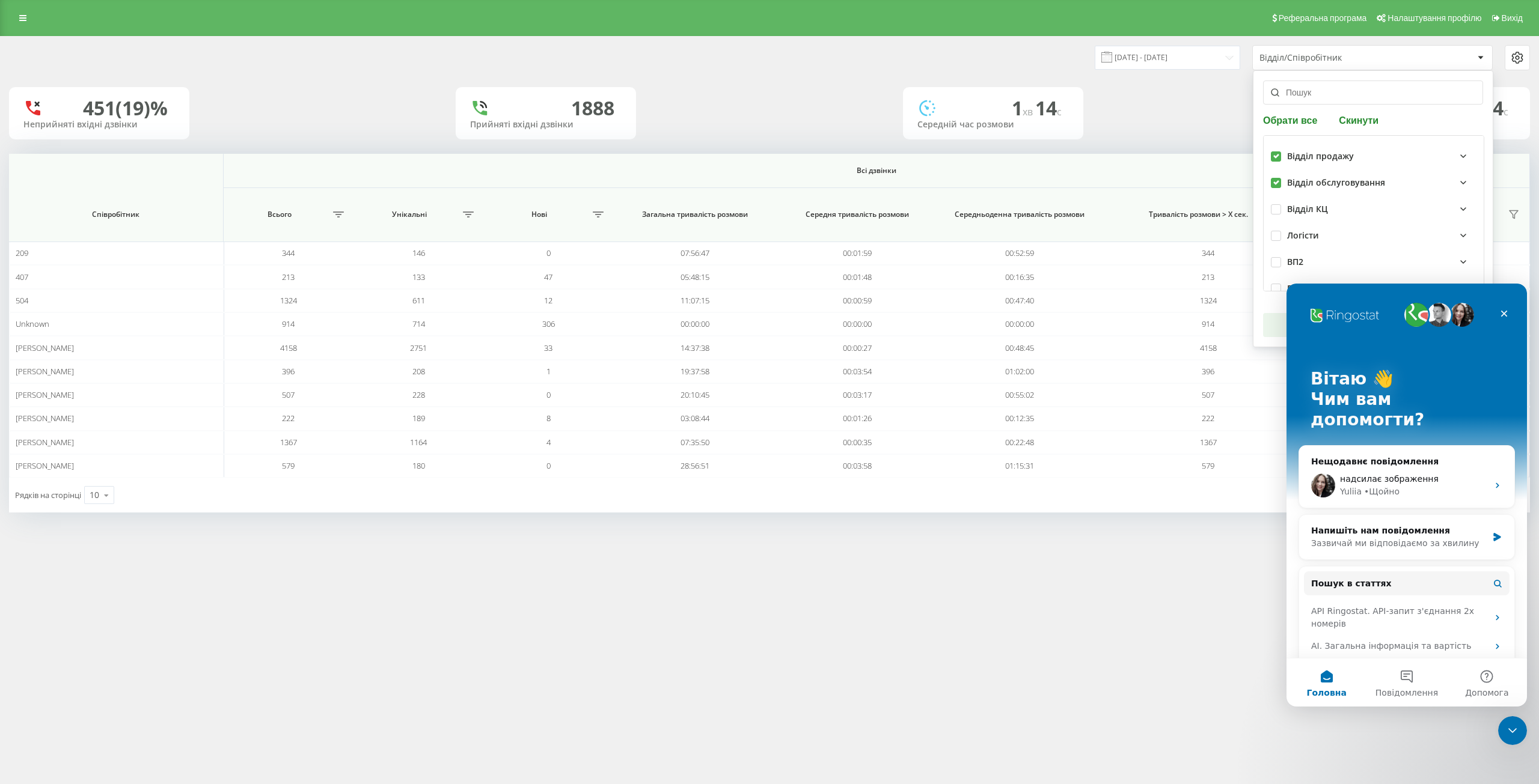
scroll to position [0, 0]
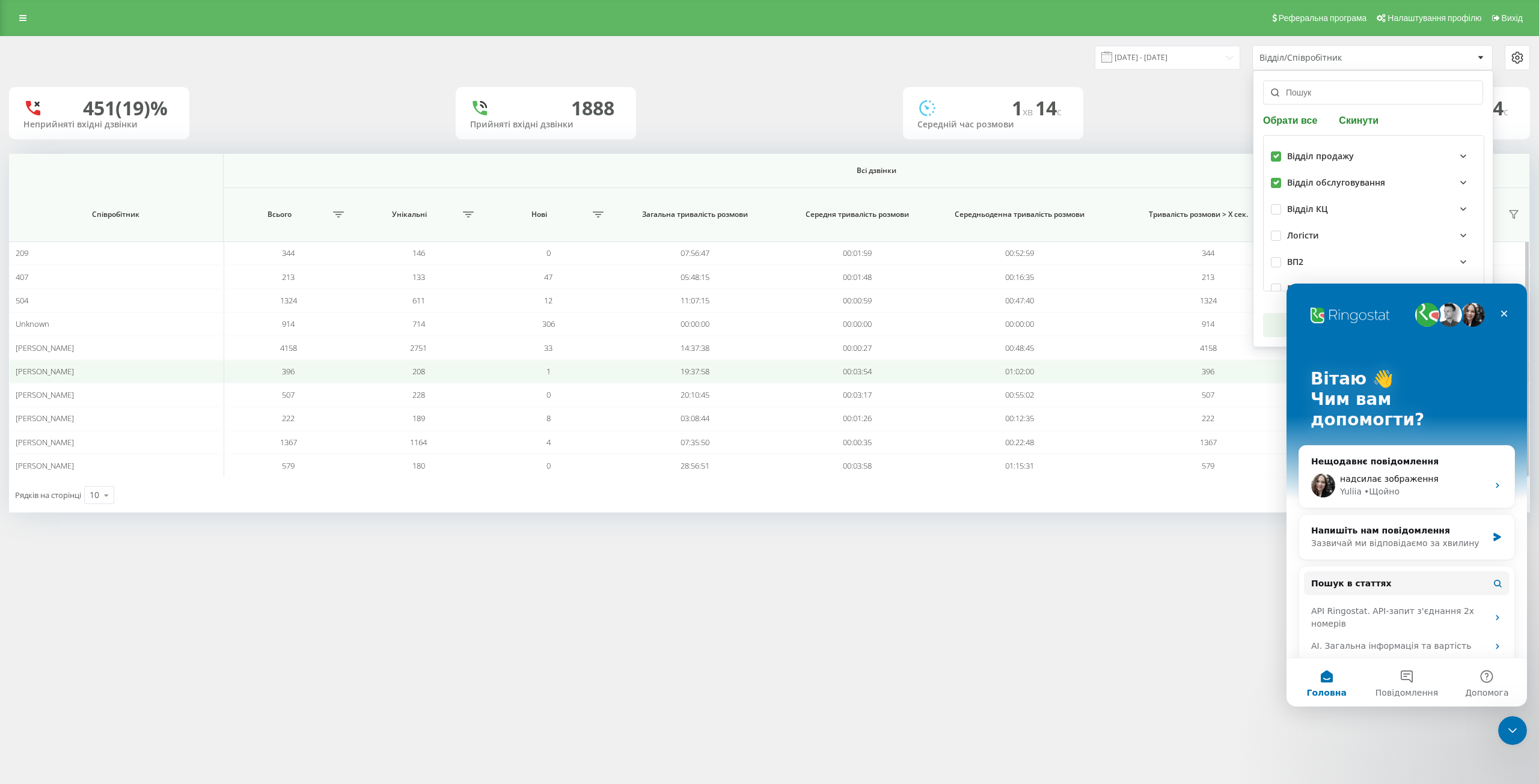
click at [1235, 362] on td "396" at bounding box center [1207, 371] width 215 height 24
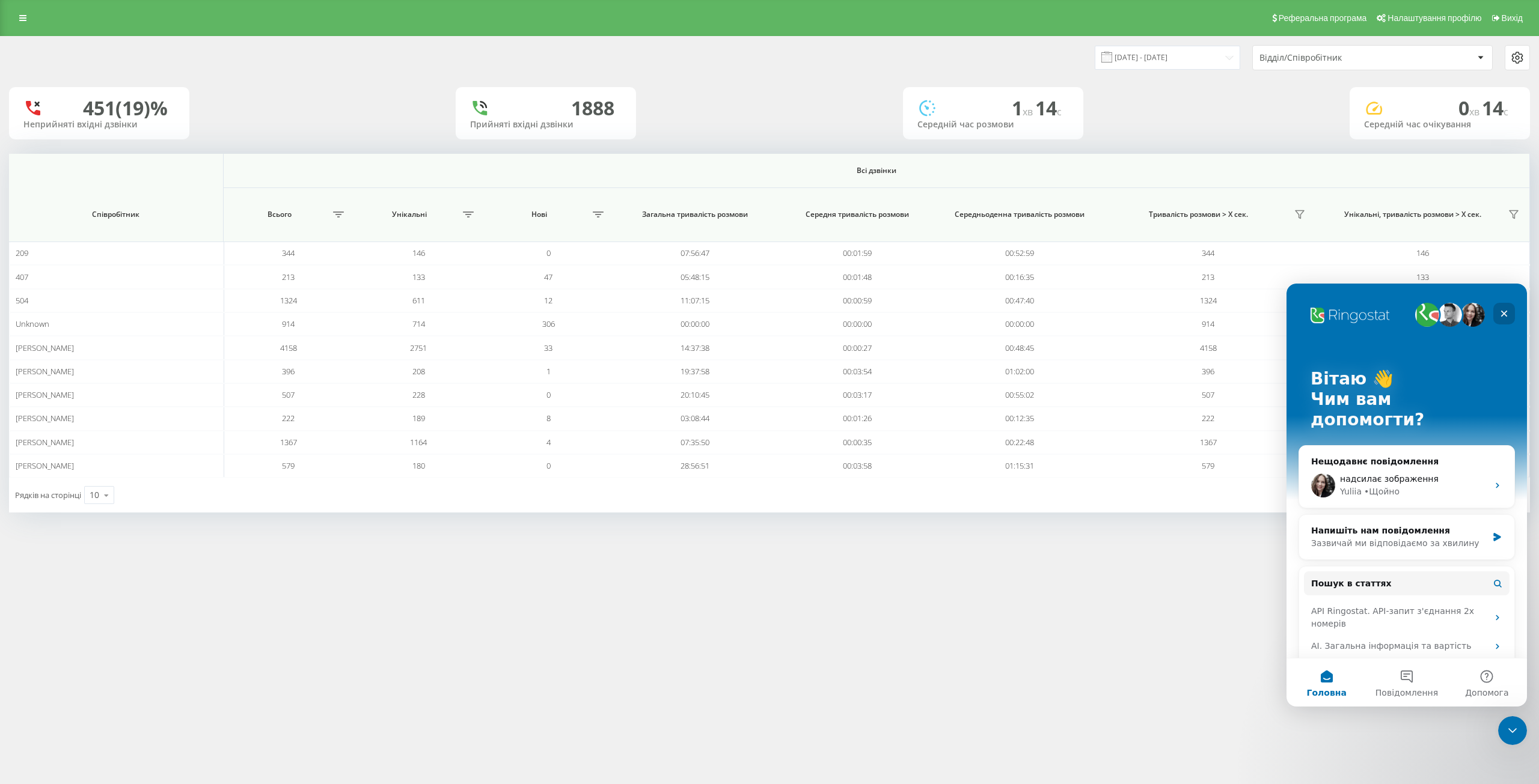
click at [1504, 312] on icon "Закрити" at bounding box center [1504, 313] width 10 height 10
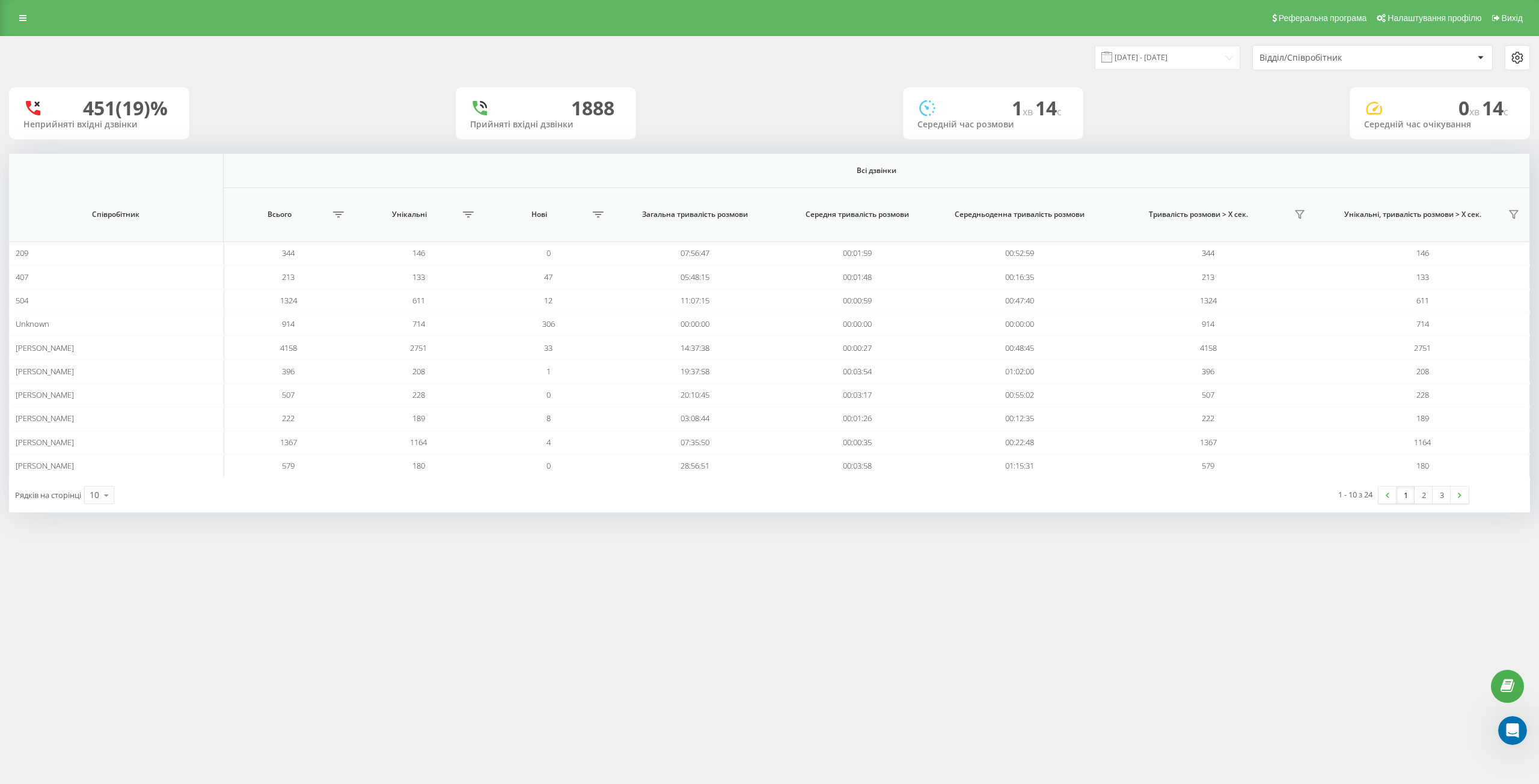
click at [1297, 59] on div "Відділ/Співробітник" at bounding box center [1331, 57] width 144 height 10
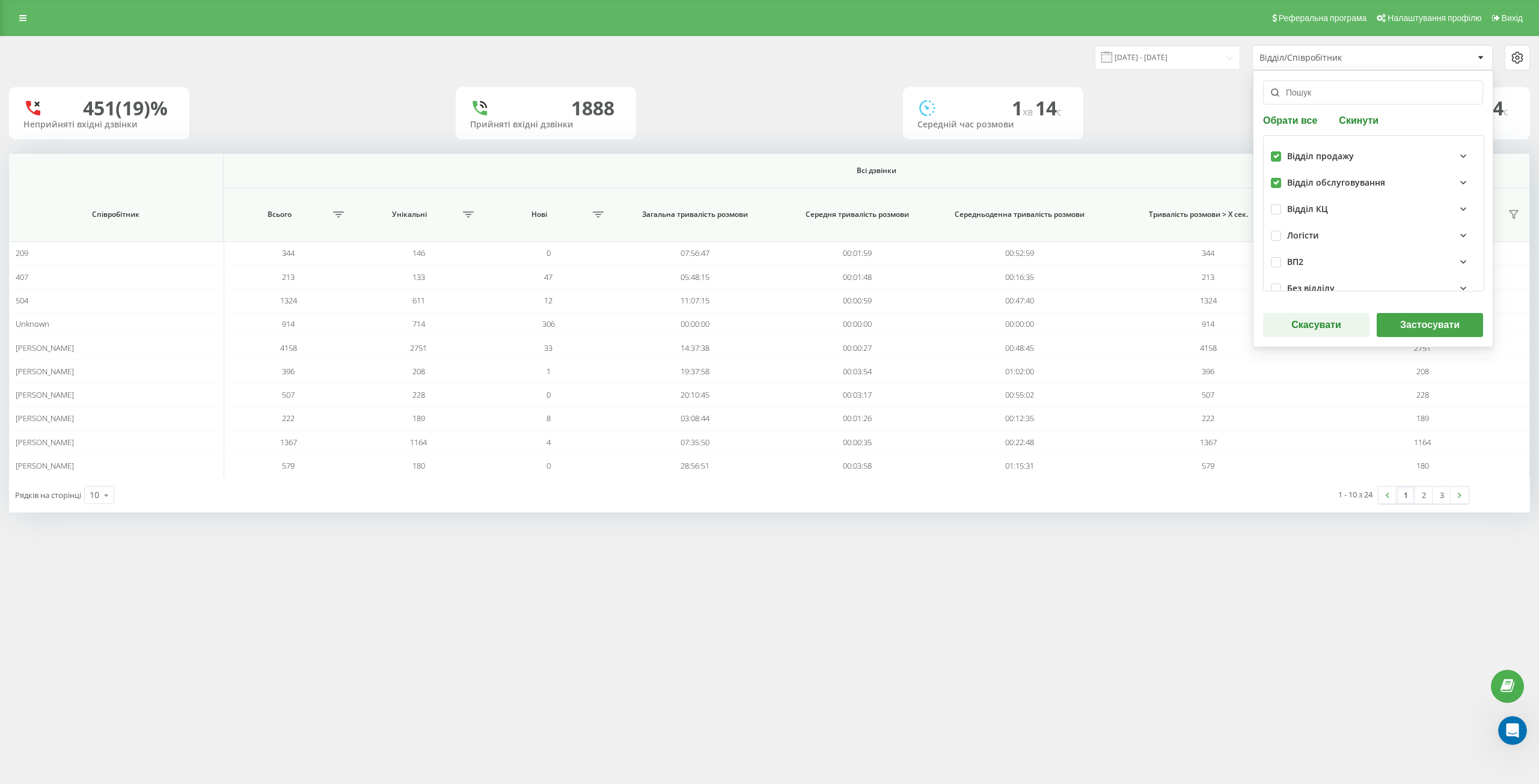
click at [1412, 322] on button "Застосувати" at bounding box center [1429, 325] width 106 height 24
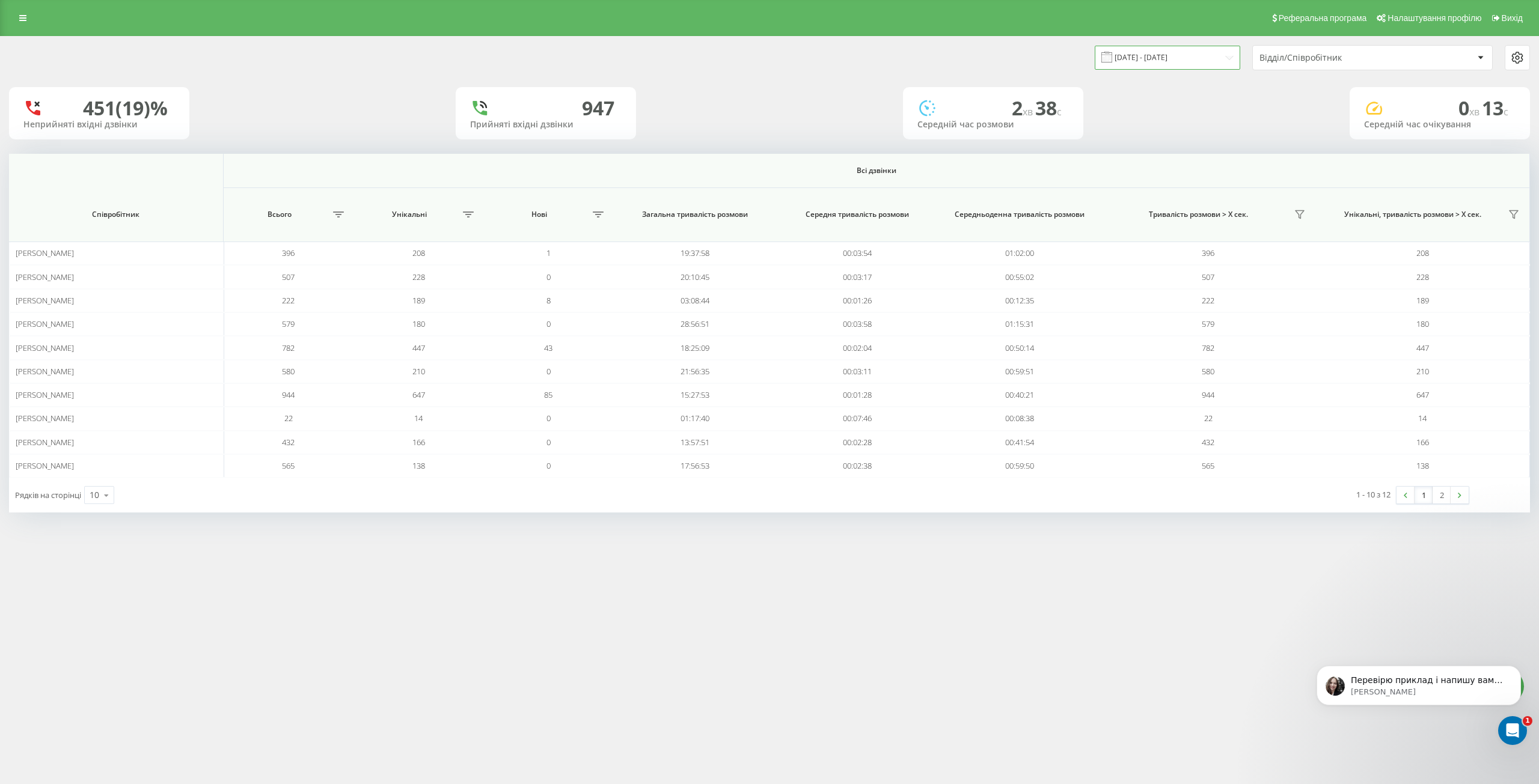
click at [1228, 54] on input "22.07.2025 - 22.08.2025" at bounding box center [1167, 57] width 145 height 24
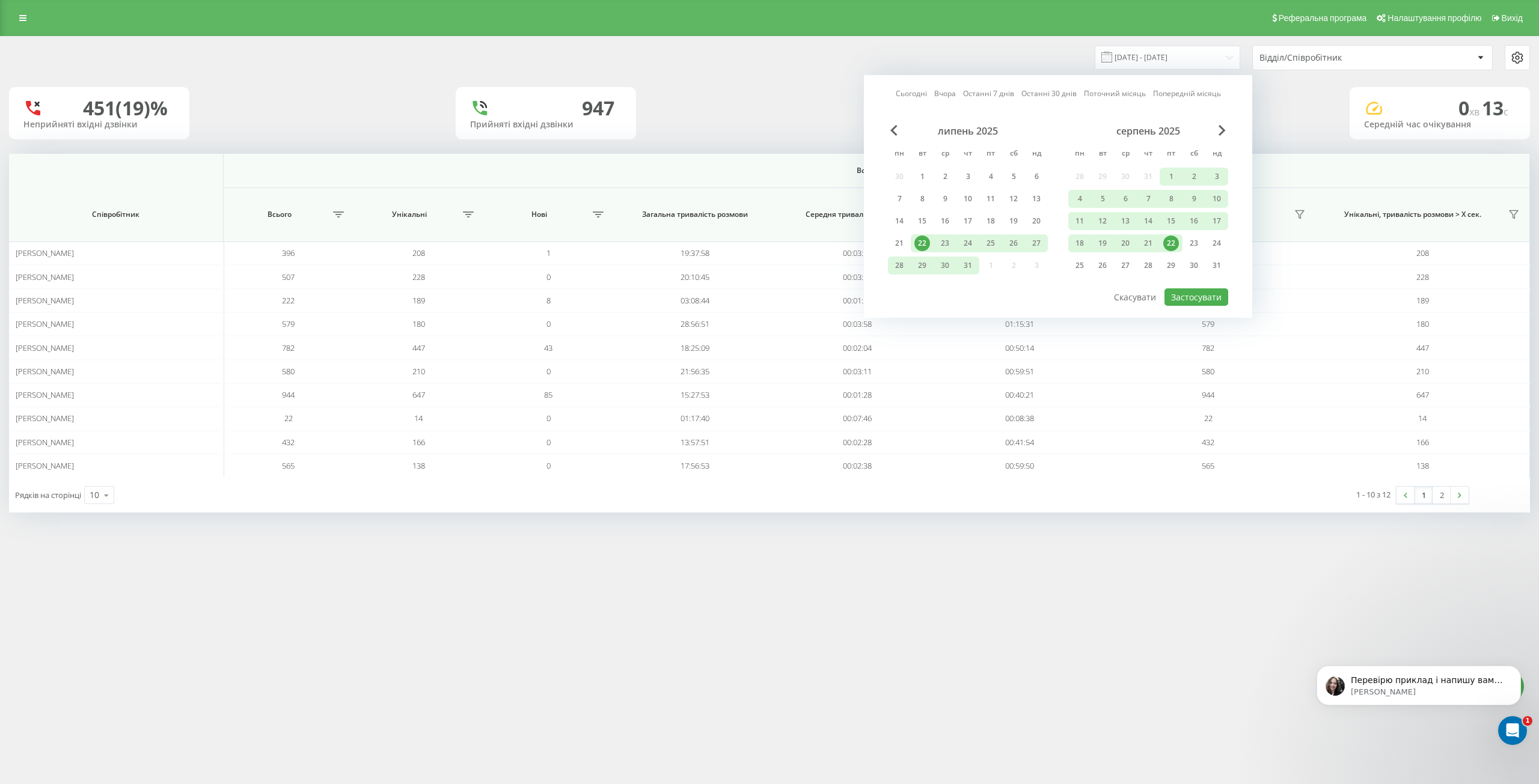
click at [1171, 245] on div "22" at bounding box center [1170, 243] width 15 height 15
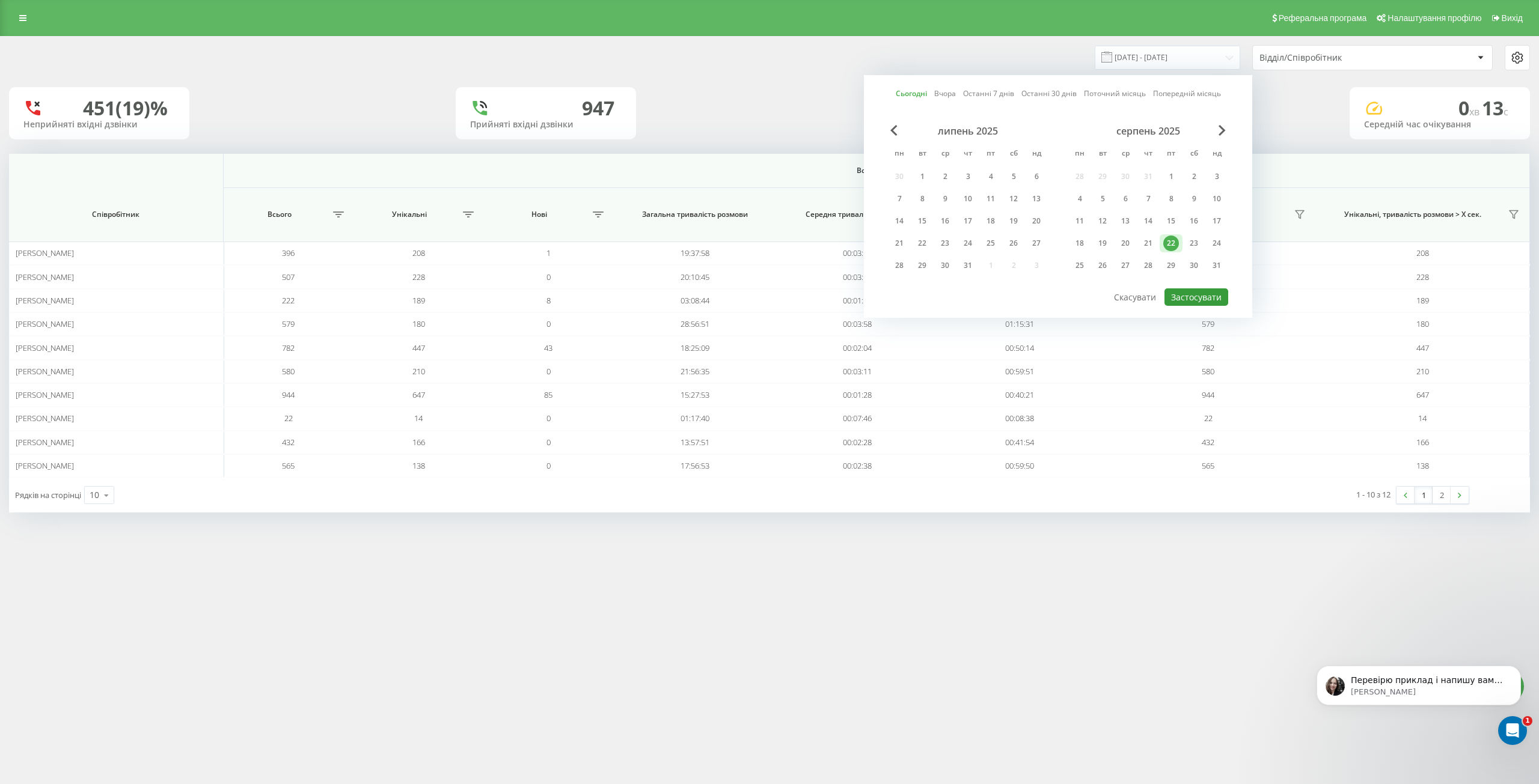
click at [1188, 295] on button "Застосувати" at bounding box center [1196, 296] width 63 height 18
type input "[DATE] - [DATE]"
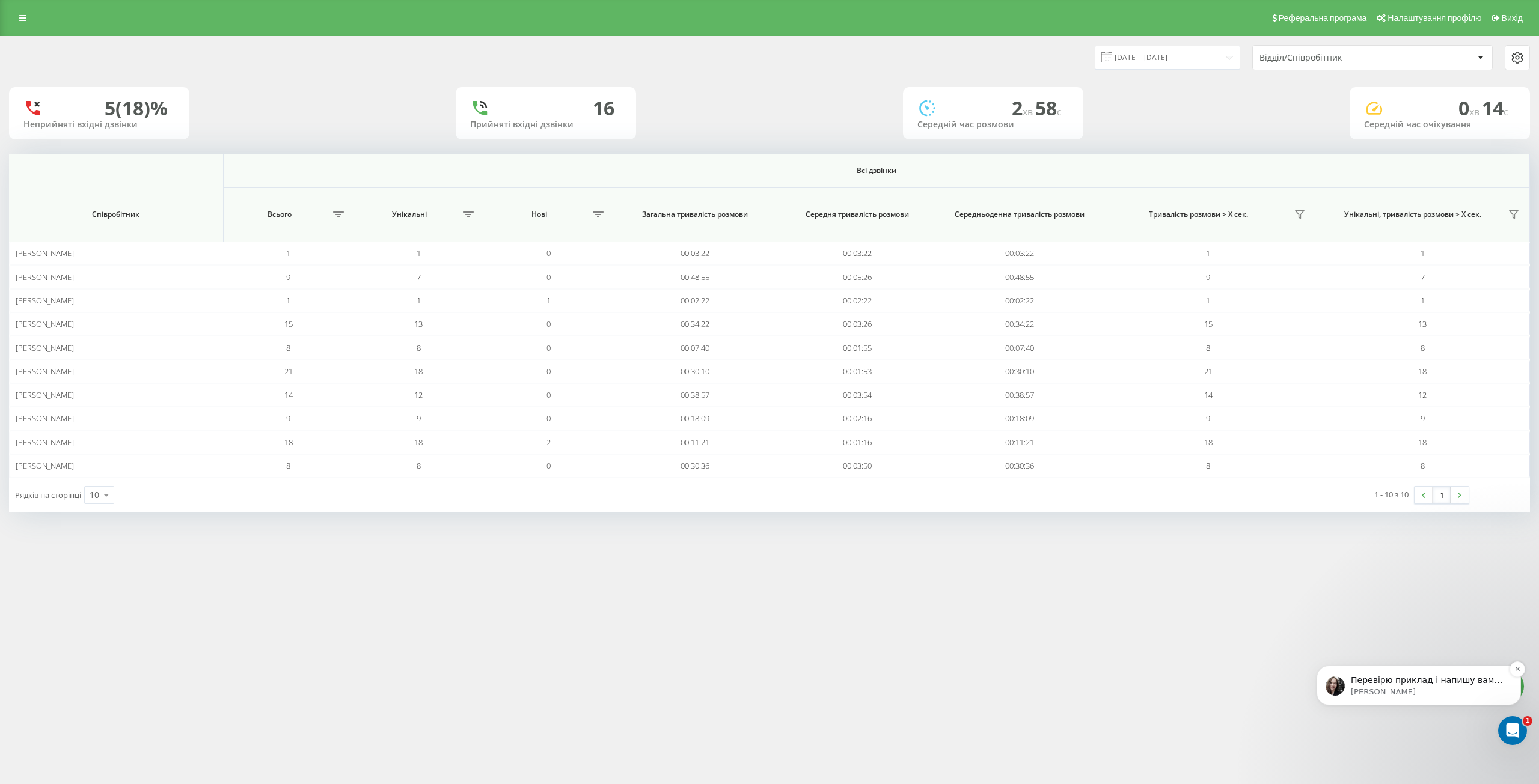
click at [1417, 683] on p "Перевірю приклад і напишу вам по результату" at bounding box center [1427, 681] width 155 height 12
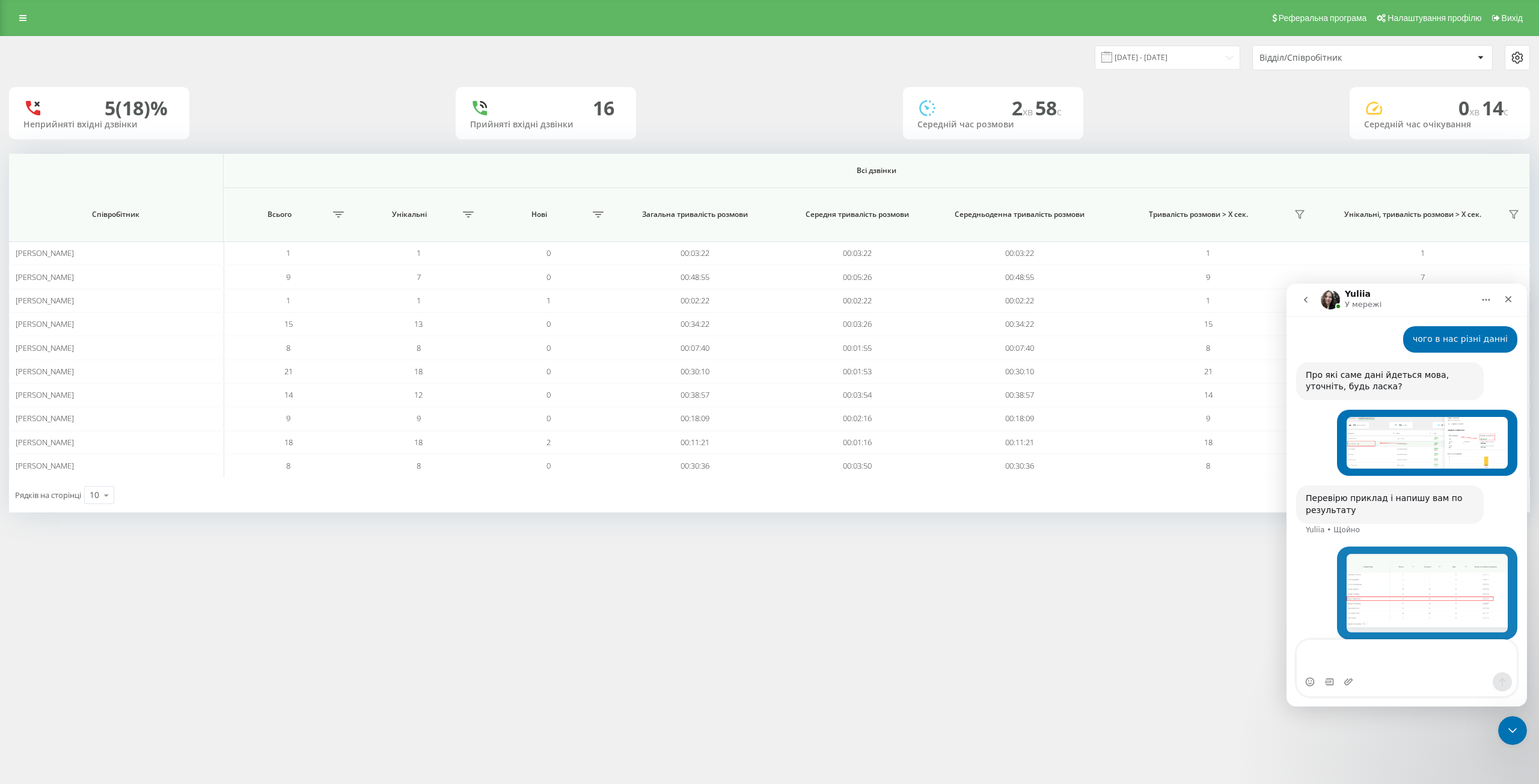
scroll to position [163, 0]
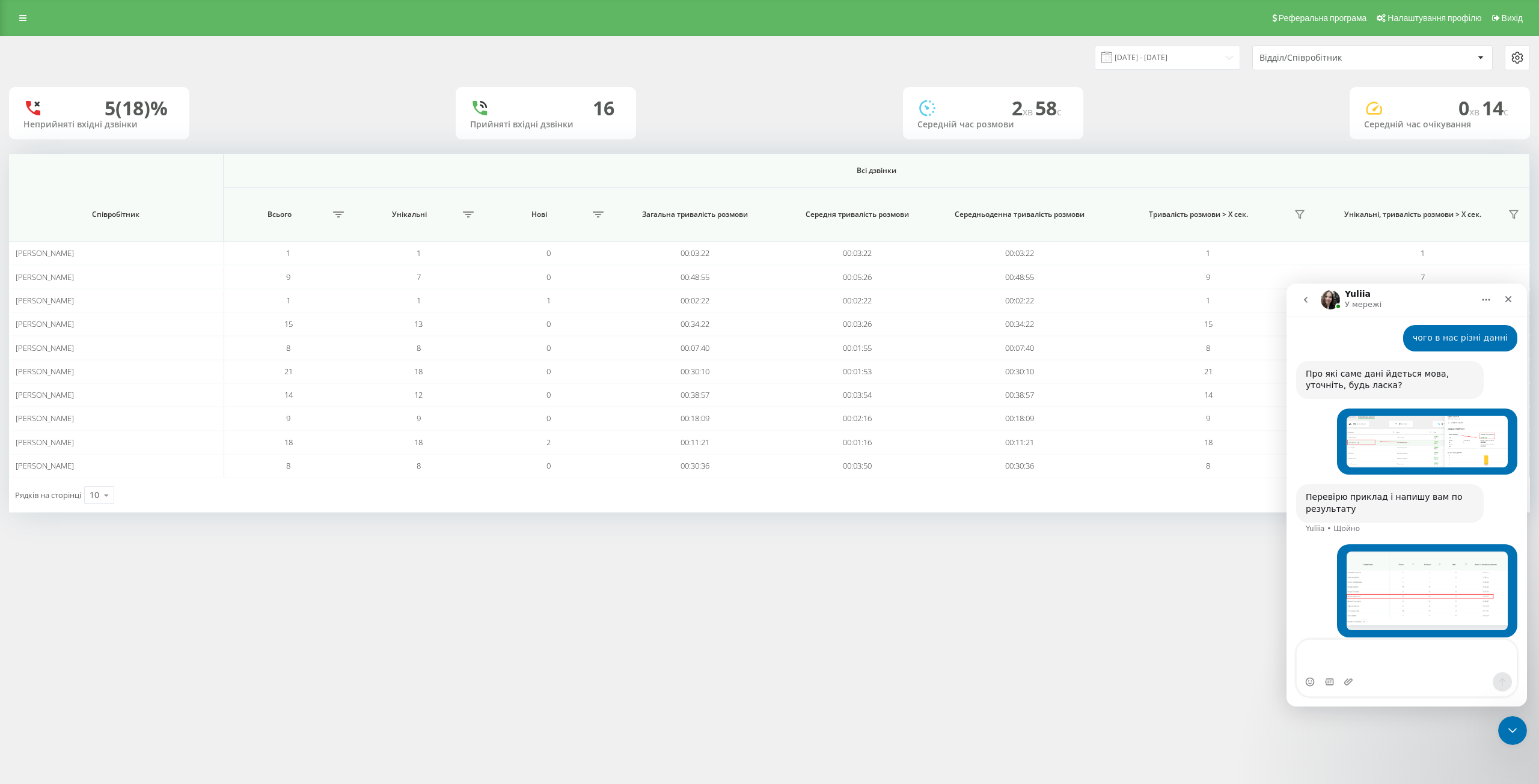
click at [1359, 661] on textarea "Повідомлення..." at bounding box center [1407, 656] width 220 height 32
